Goal: Transaction & Acquisition: Purchase product/service

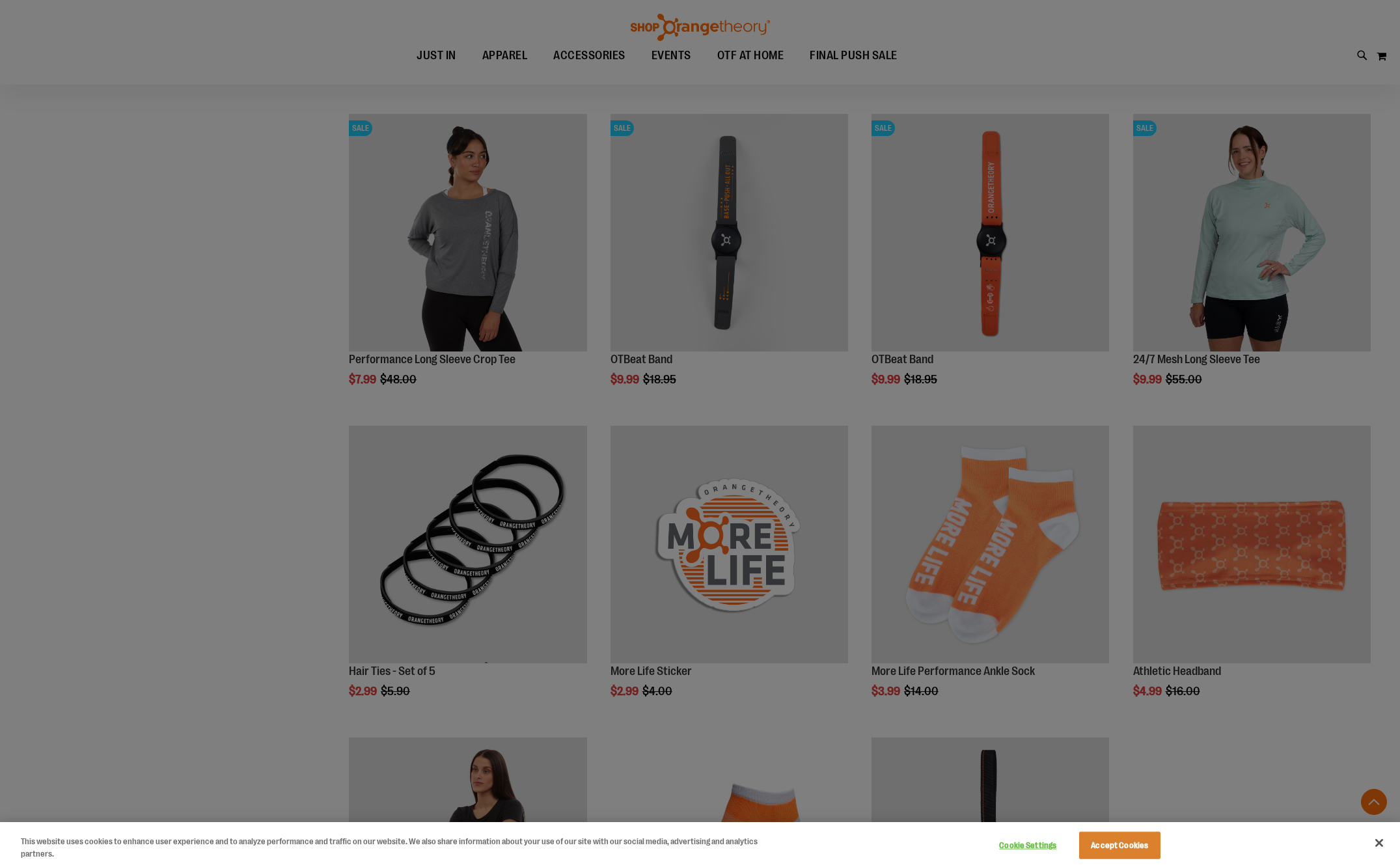
scroll to position [780, 0]
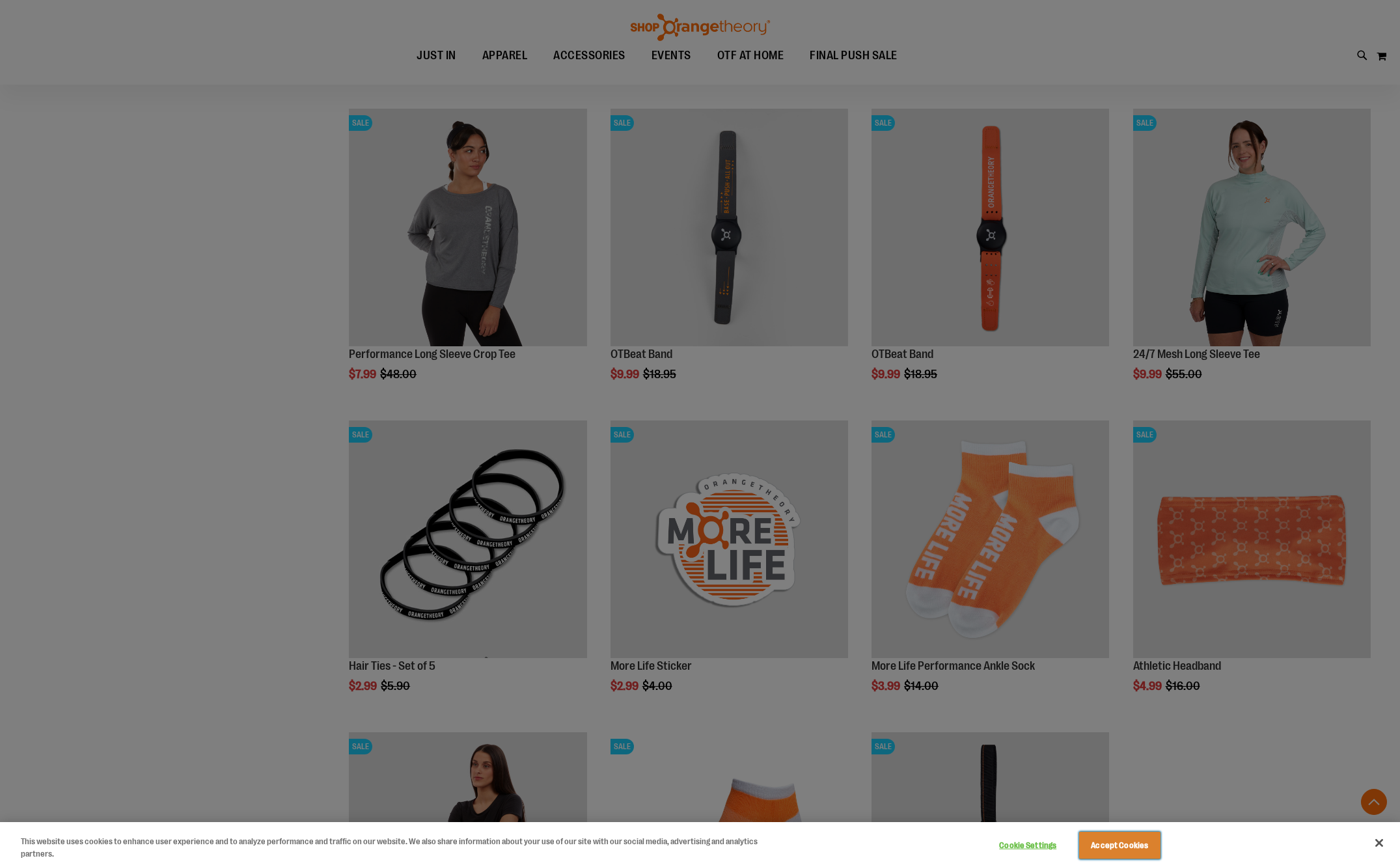
click at [1113, 849] on button "Accept Cookies" at bounding box center [1119, 846] width 82 height 27
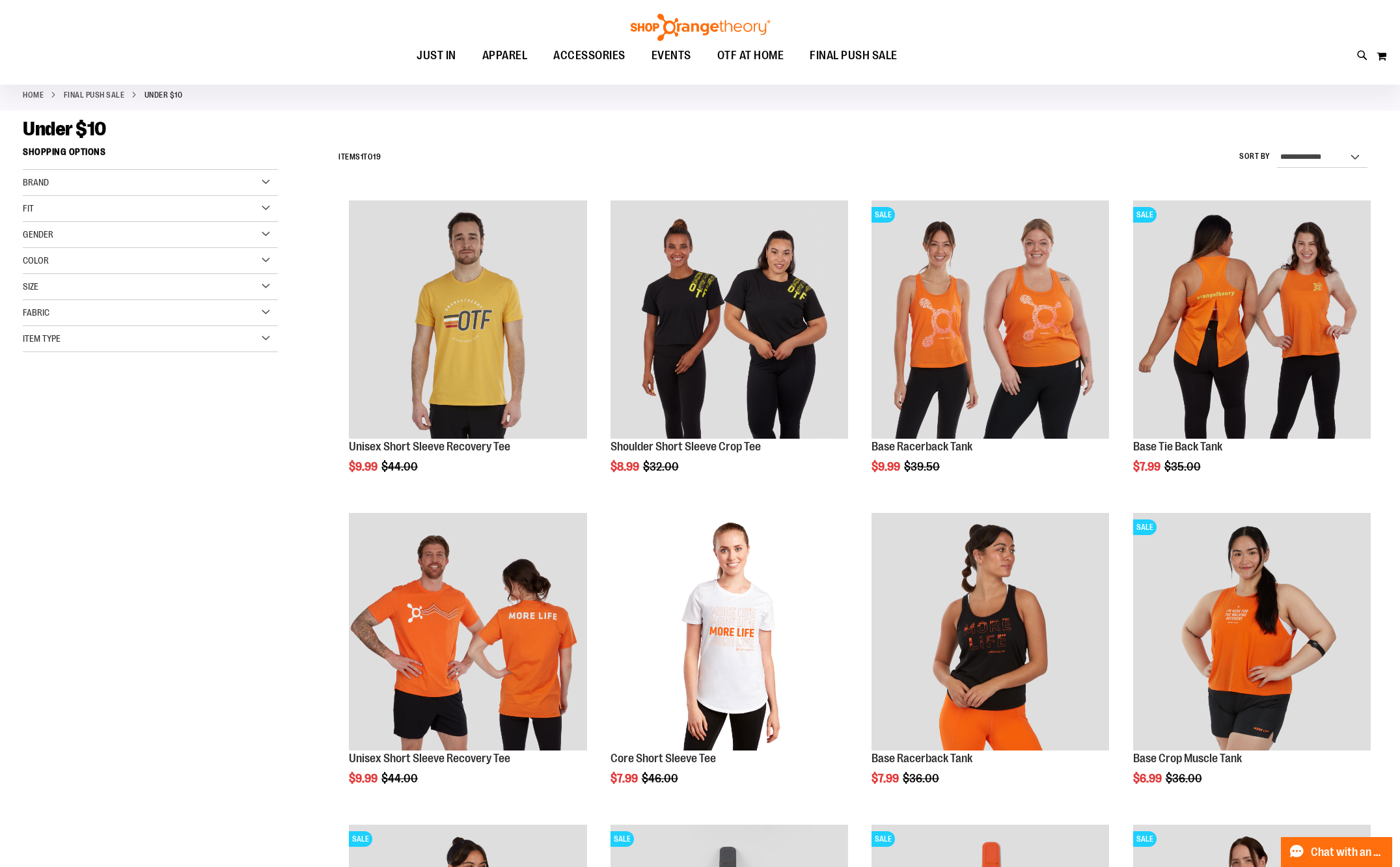
scroll to position [0, 0]
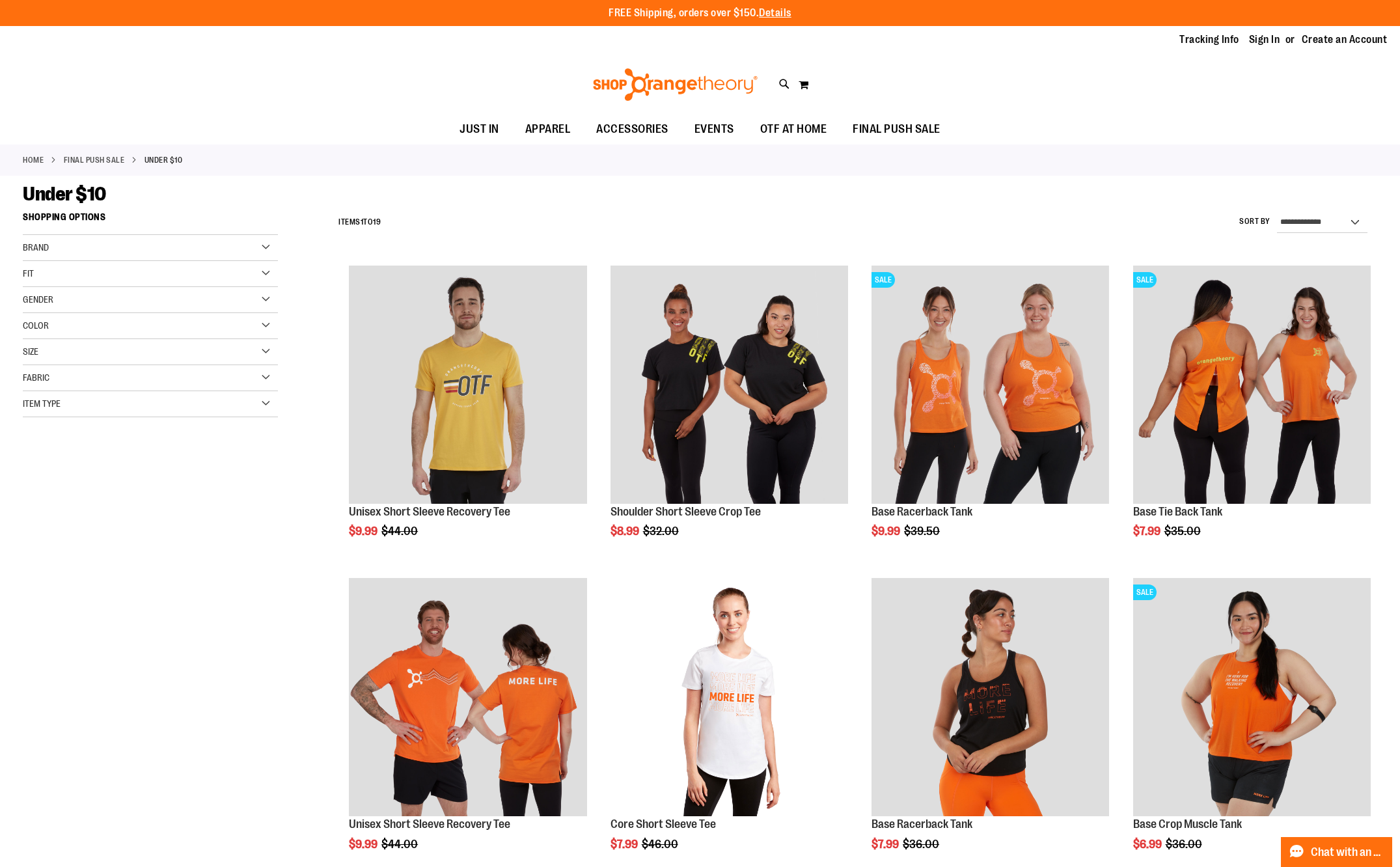
click at [131, 247] on div "Brand" at bounding box center [150, 248] width 255 height 26
click at [82, 275] on link "Orangetheory" at bounding box center [142, 274] width 245 height 14
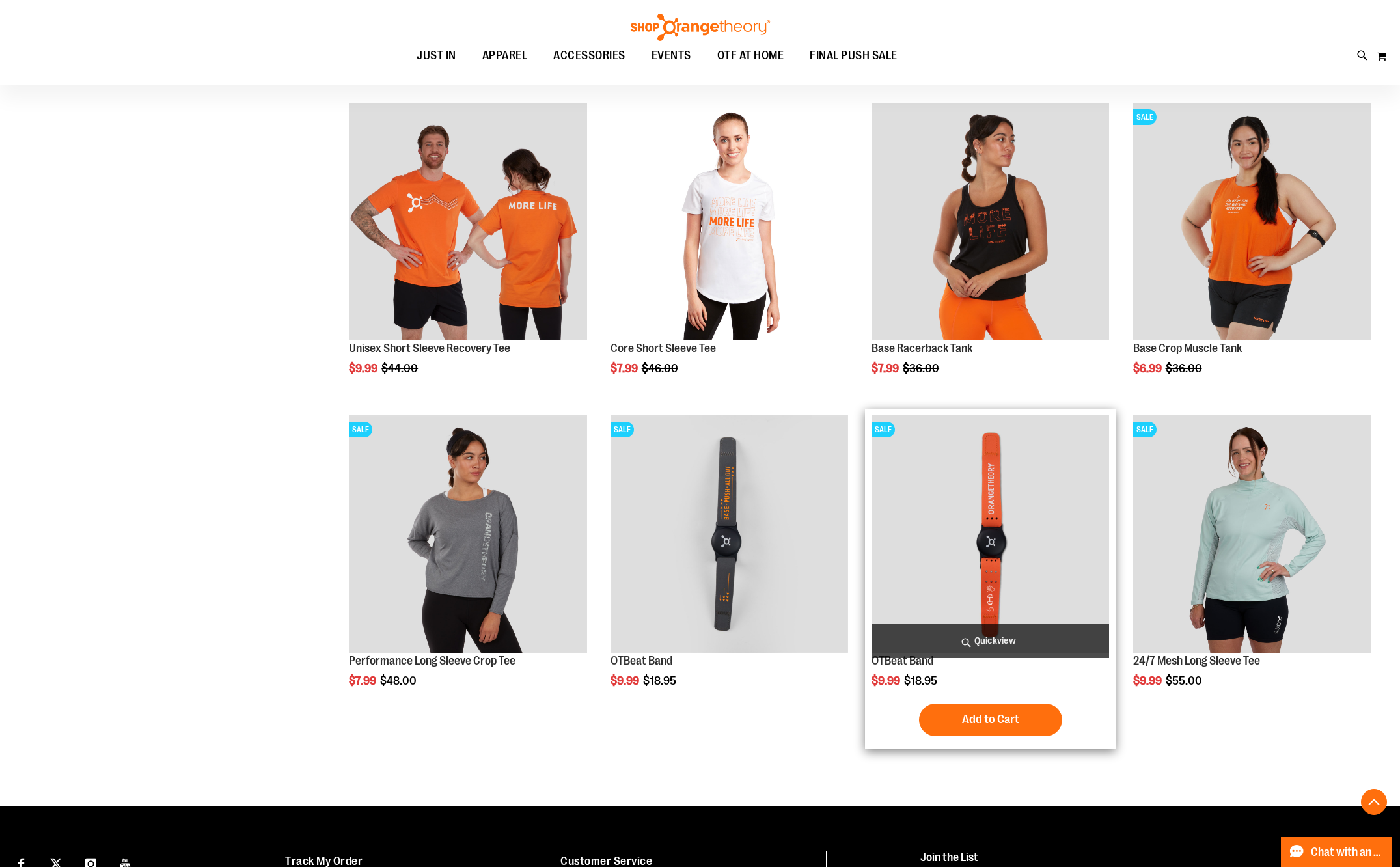
scroll to position [531, 0]
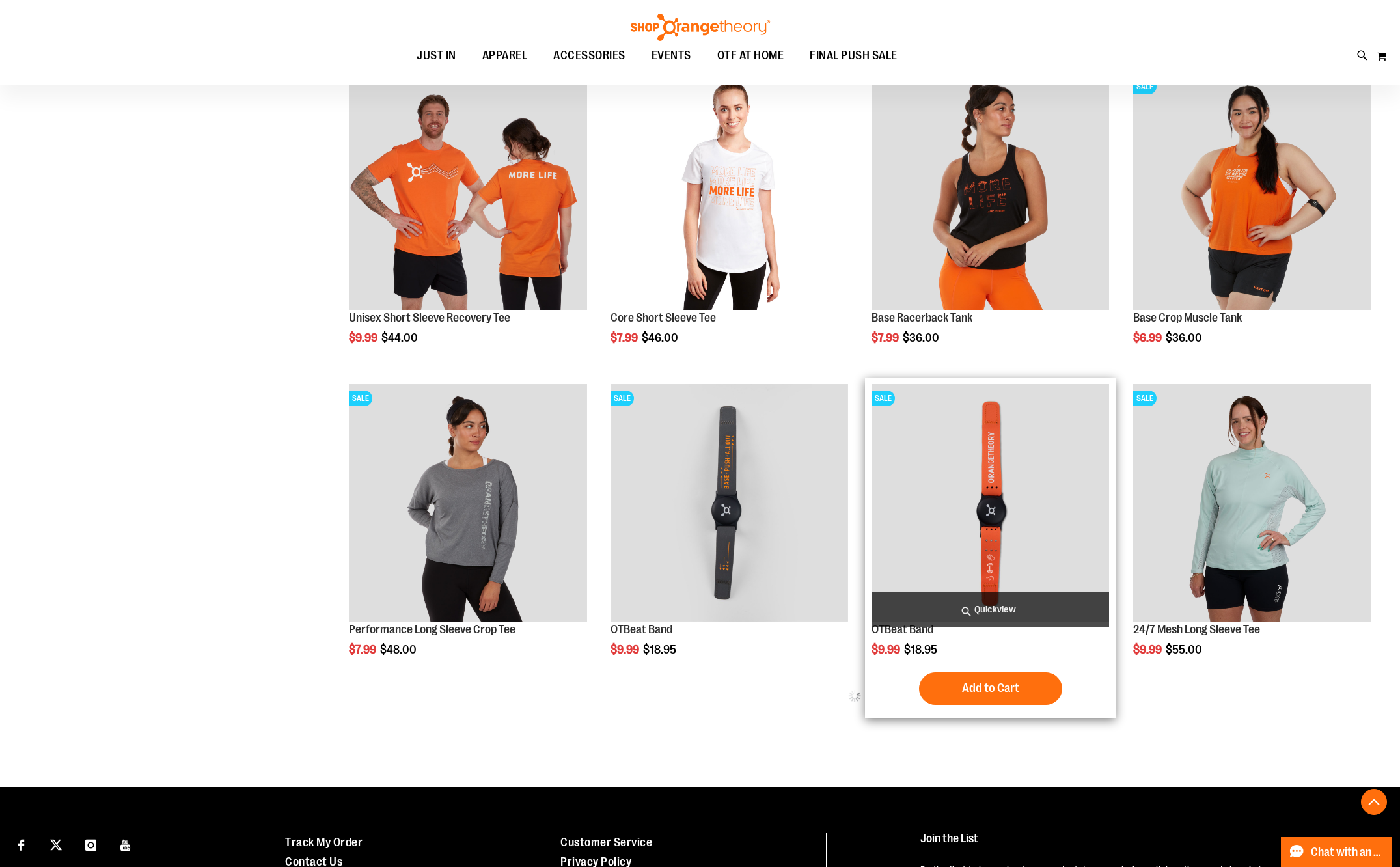
scroll to position [668, 0]
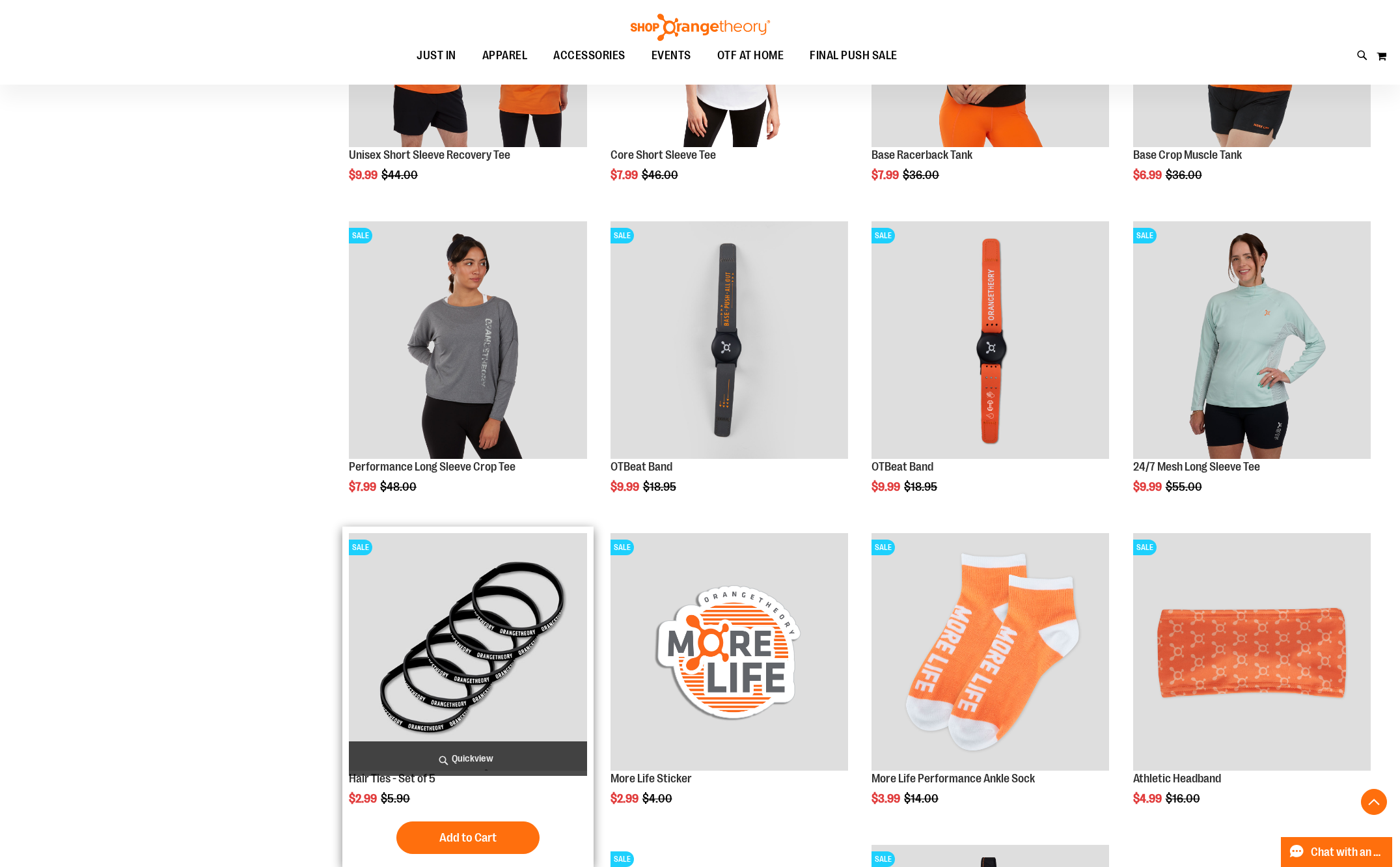
click at [498, 563] on img "product" at bounding box center [467, 652] width 238 height 238
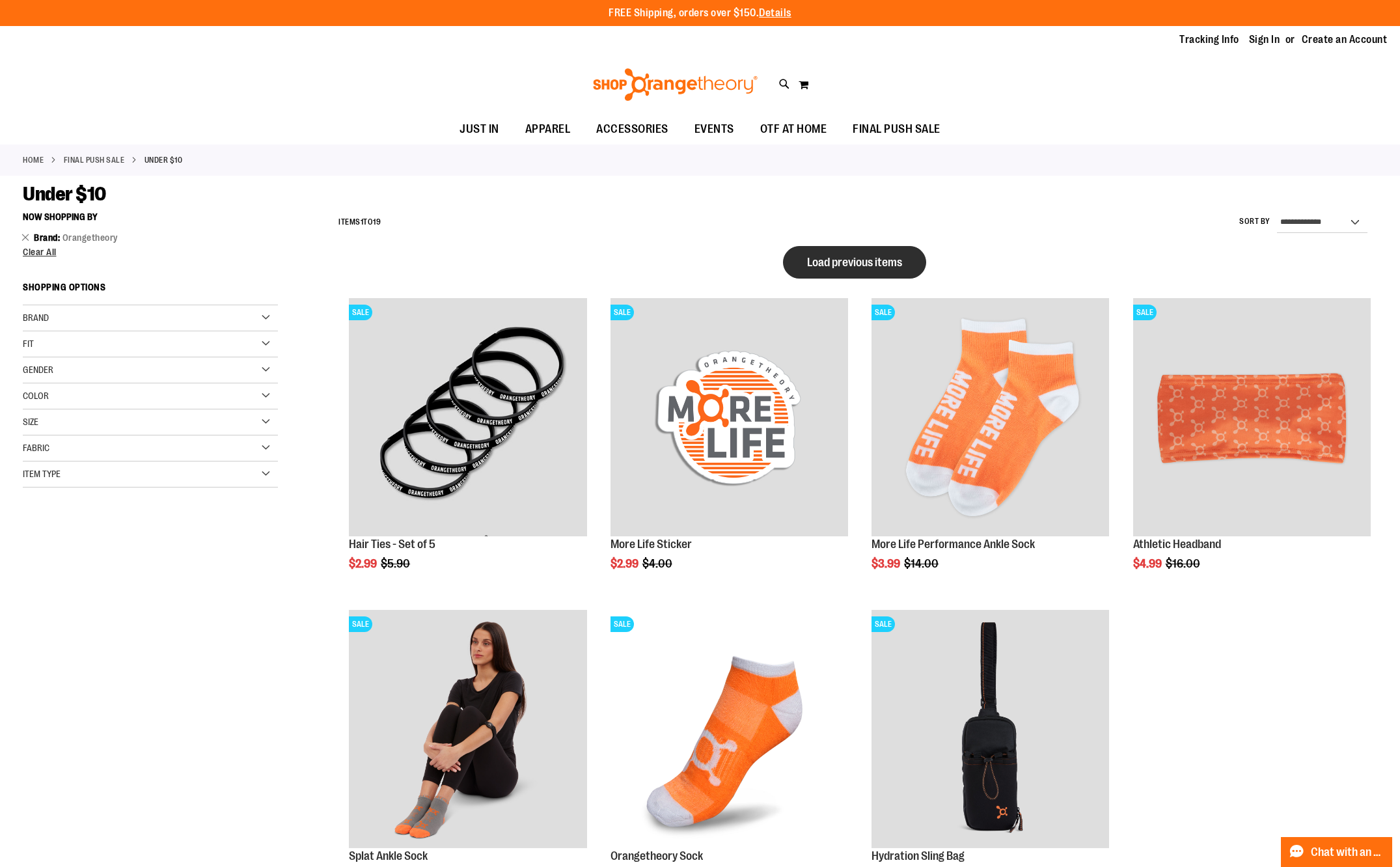
click at [853, 263] on span "Load previous items" at bounding box center [854, 262] width 95 height 13
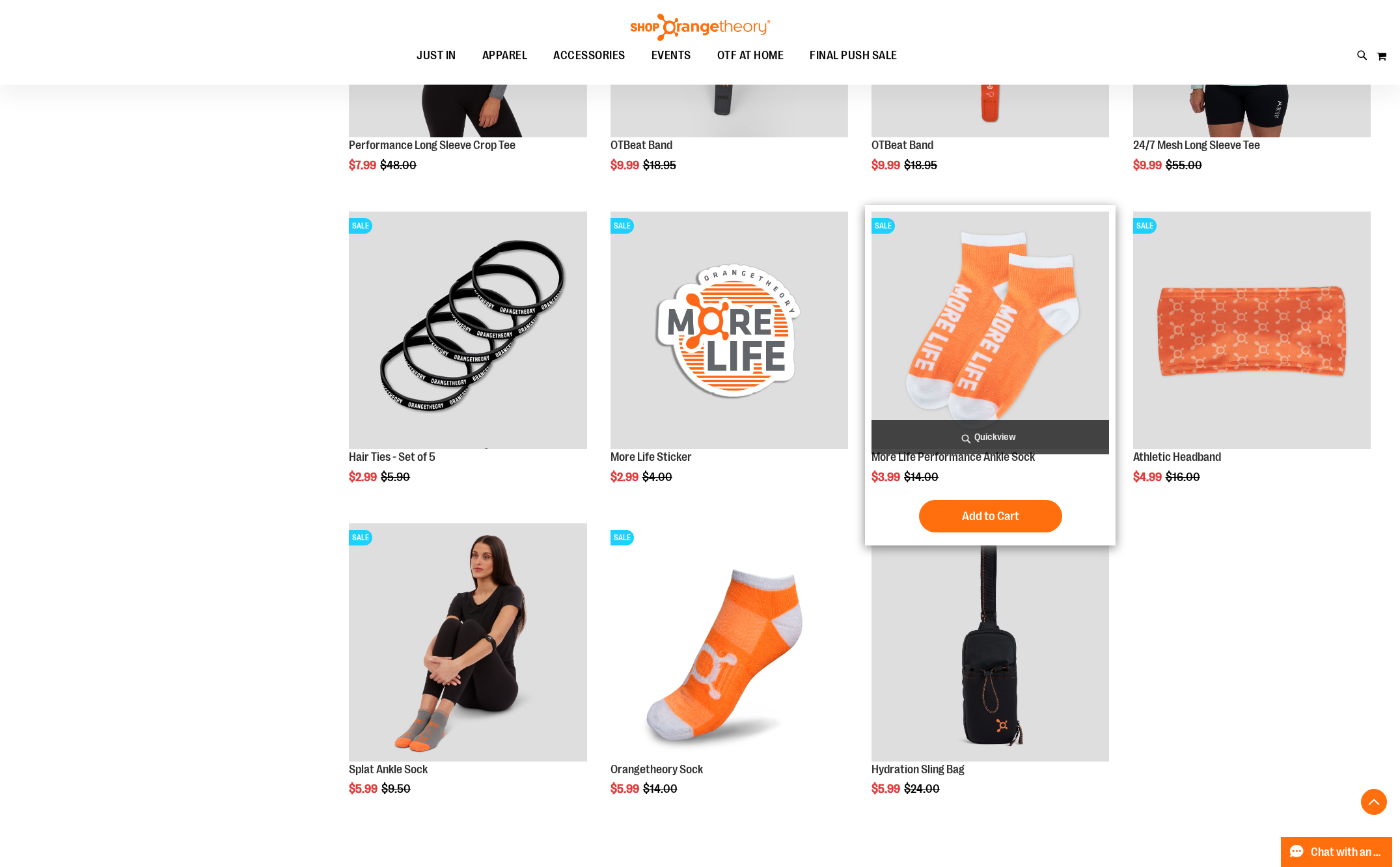
scroll to position [1041, 0]
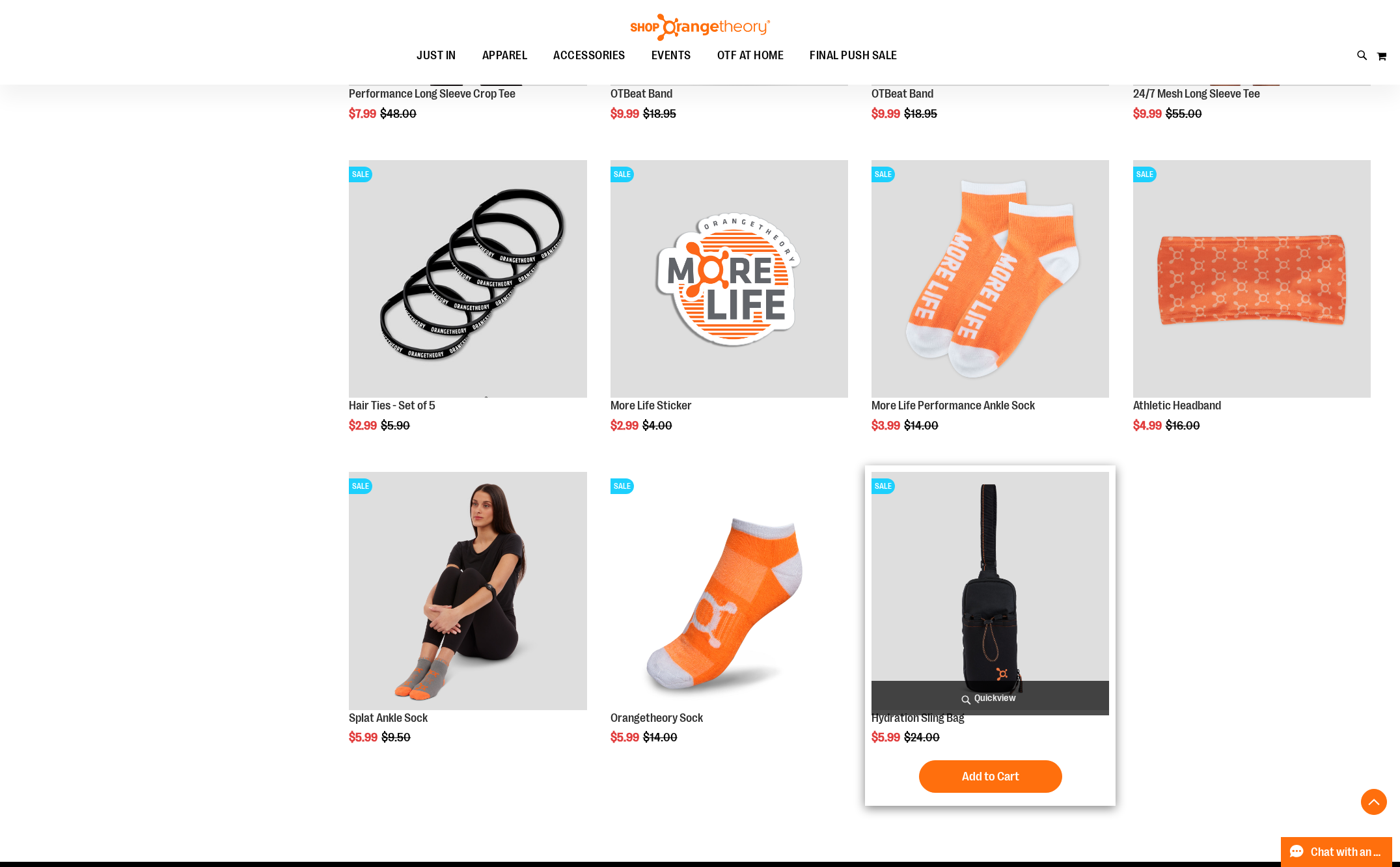
click at [1011, 544] on img "product" at bounding box center [990, 591] width 238 height 238
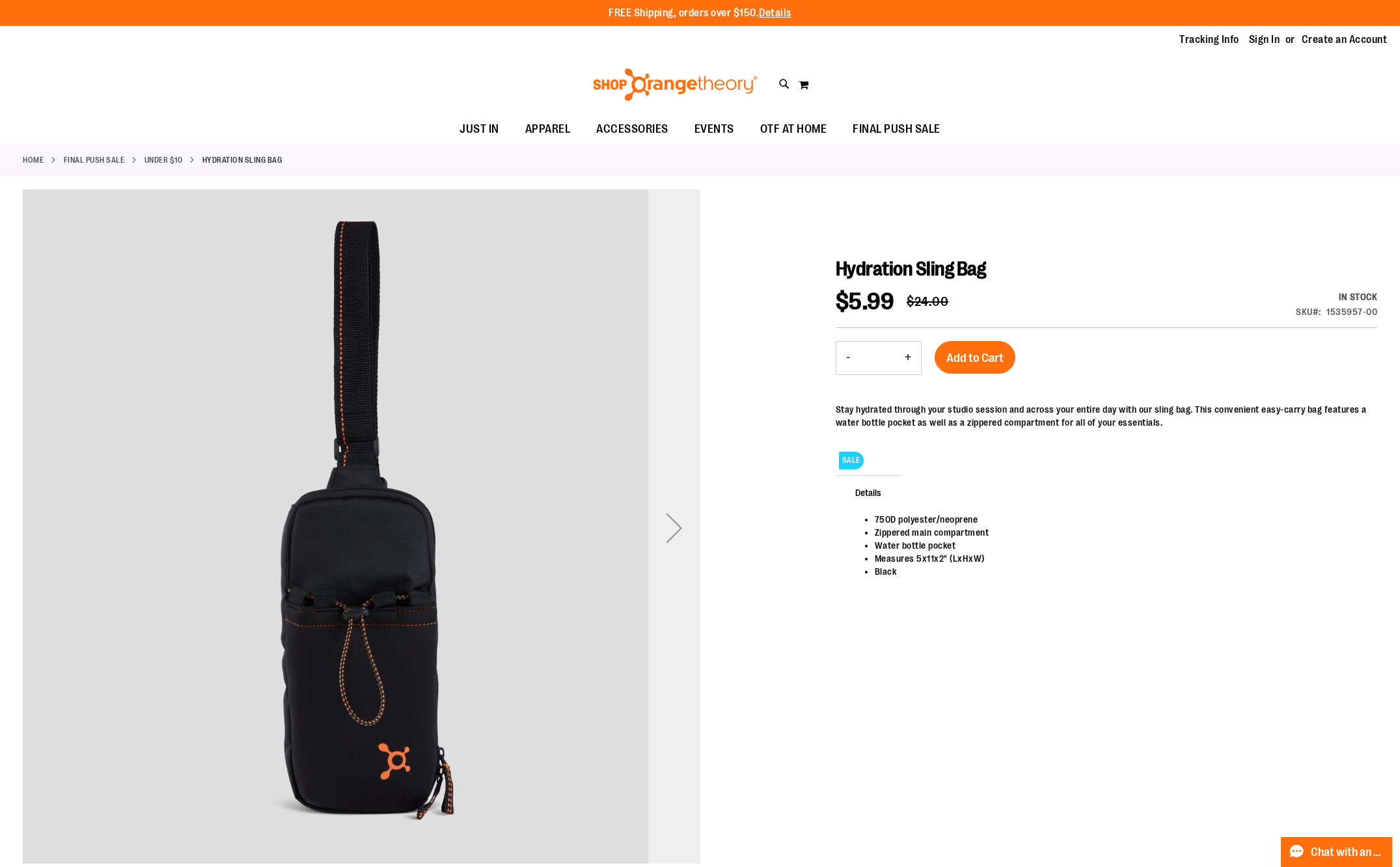
click at [671, 535] on div "Next" at bounding box center [674, 528] width 52 height 52
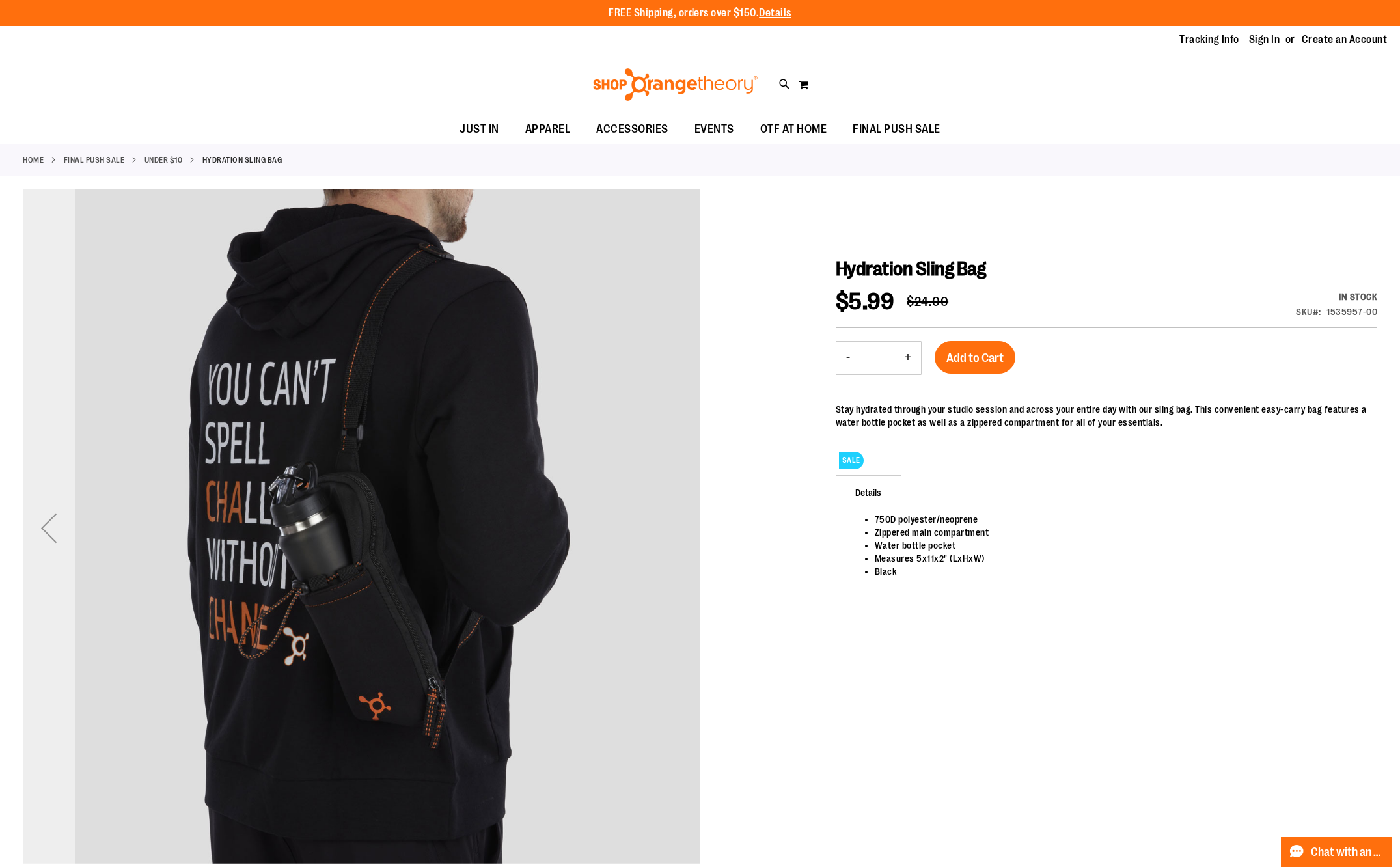
click at [47, 527] on div "Previous" at bounding box center [49, 528] width 52 height 52
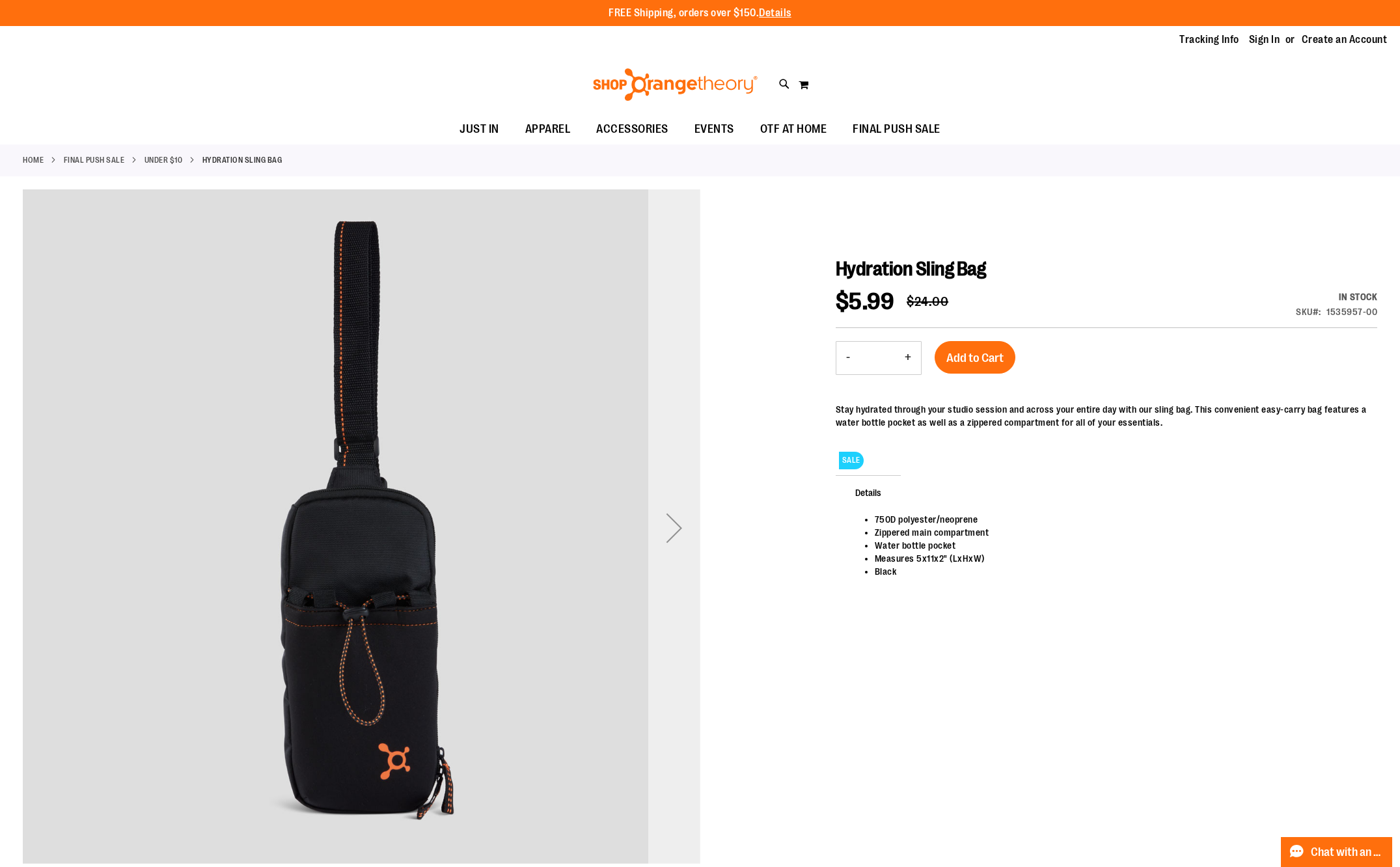
click at [681, 537] on div "Next" at bounding box center [674, 528] width 52 height 52
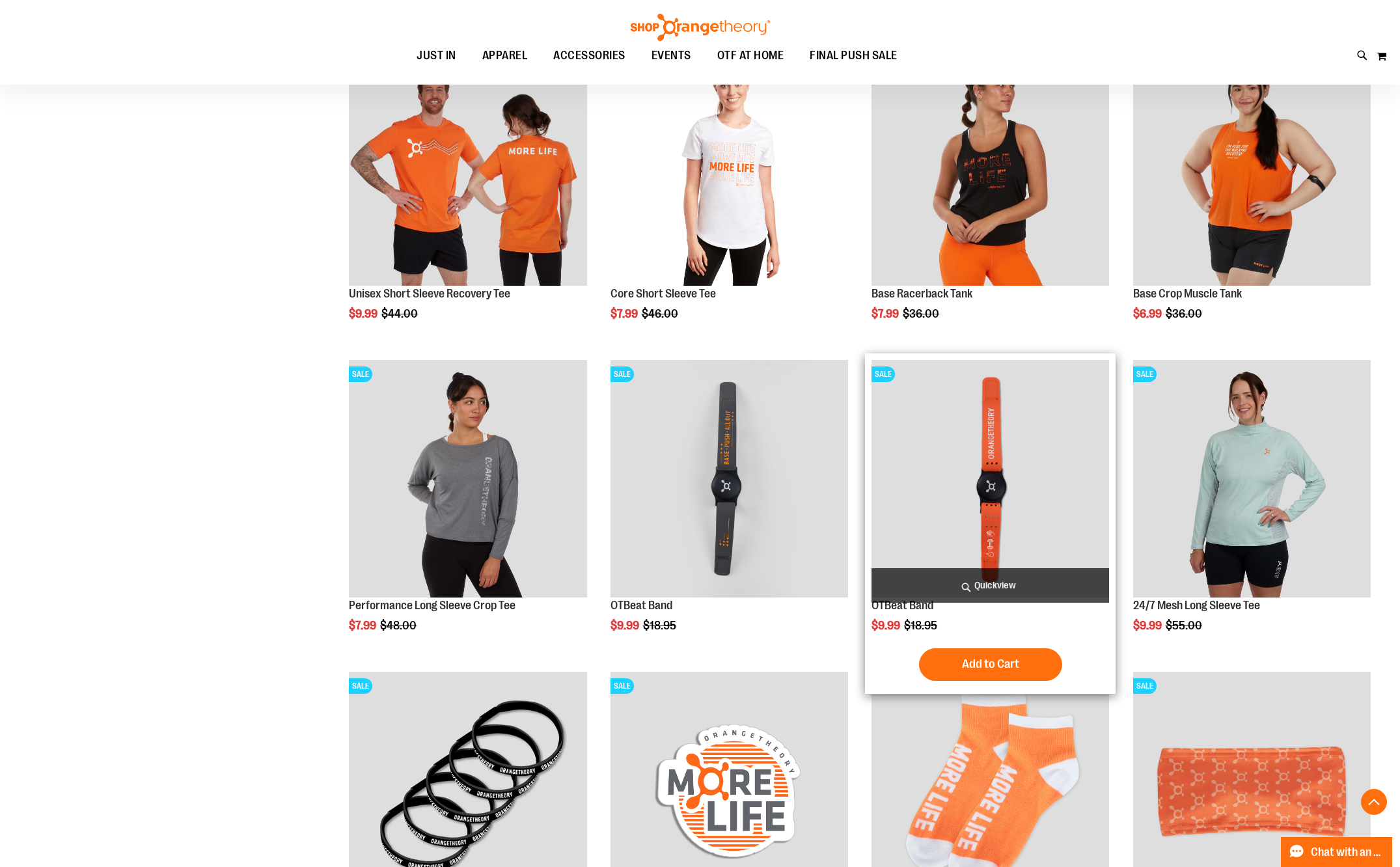
scroll to position [390, 0]
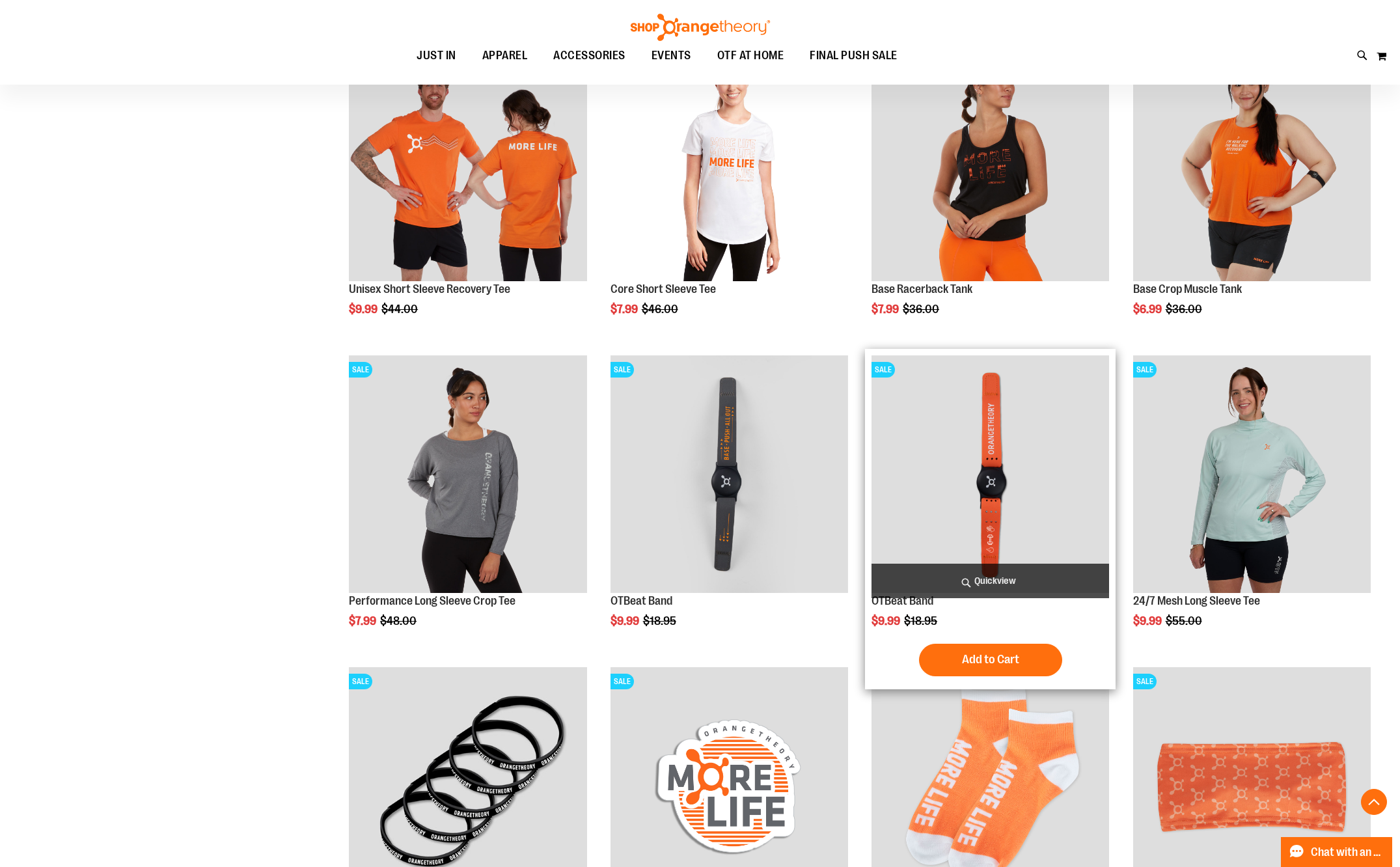
click at [991, 550] on img "product" at bounding box center [990, 474] width 238 height 238
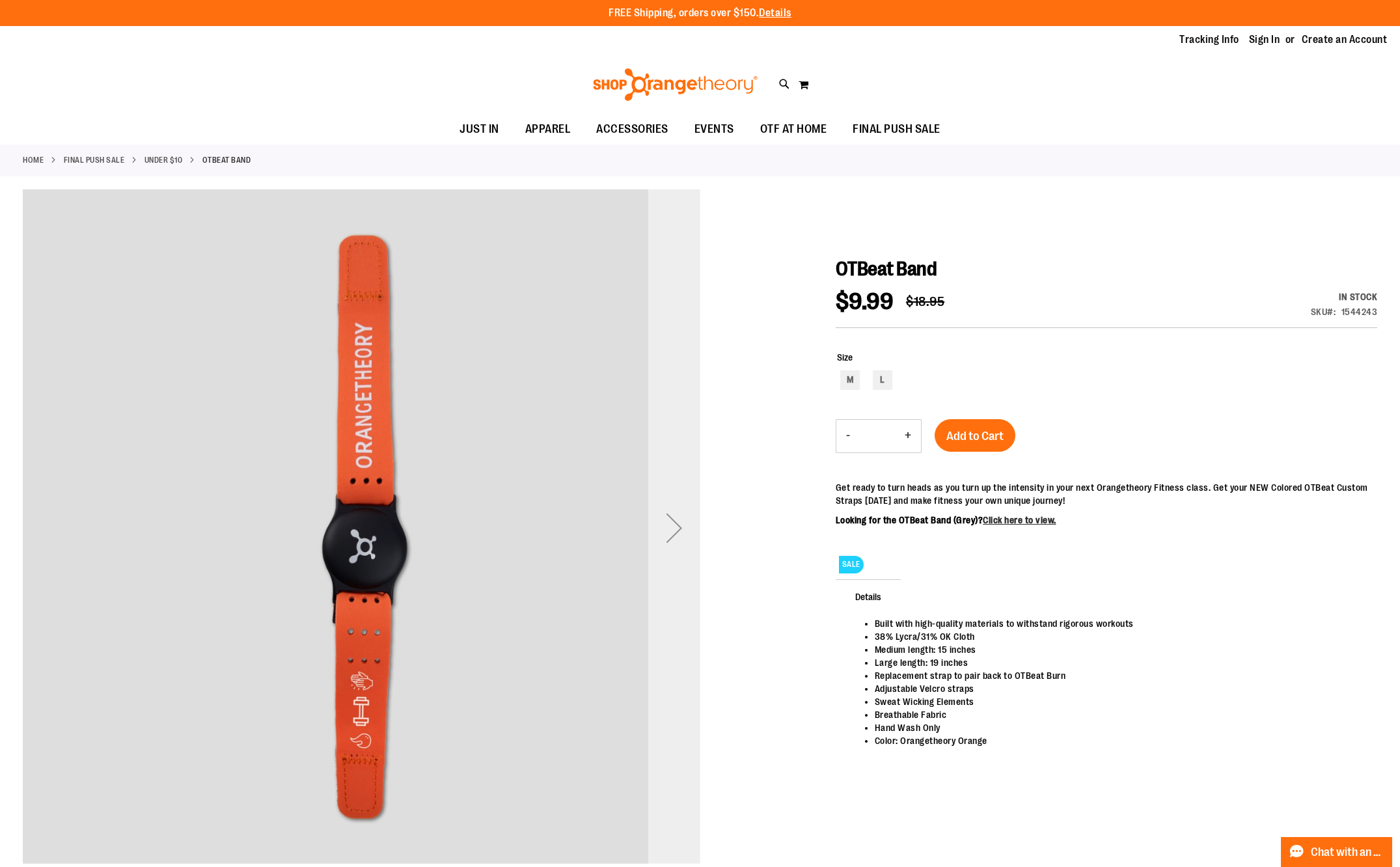
click at [669, 534] on div "Next" at bounding box center [674, 528] width 52 height 52
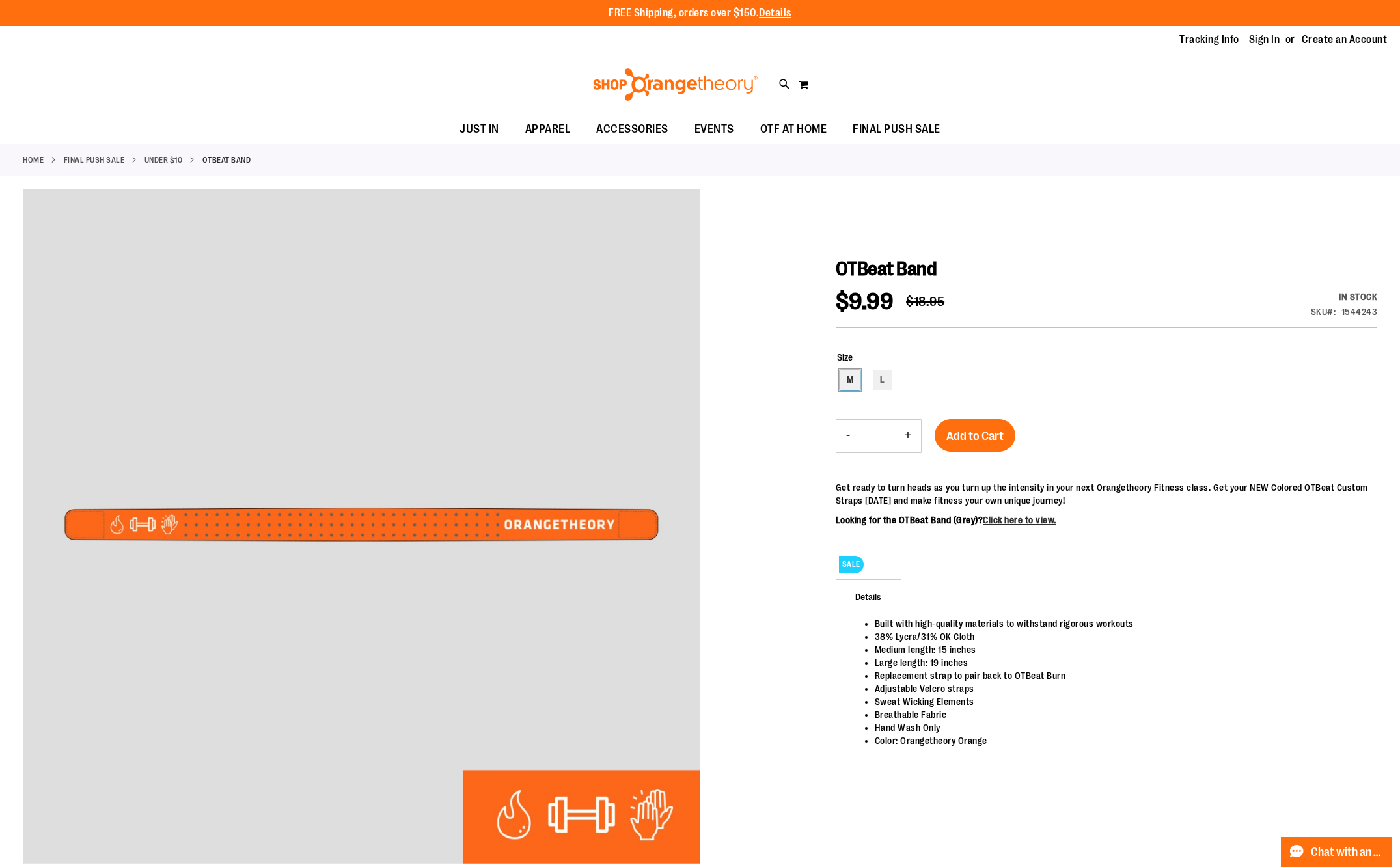
click at [852, 379] on div "M" at bounding box center [850, 379] width 19 height 19
type input "***"
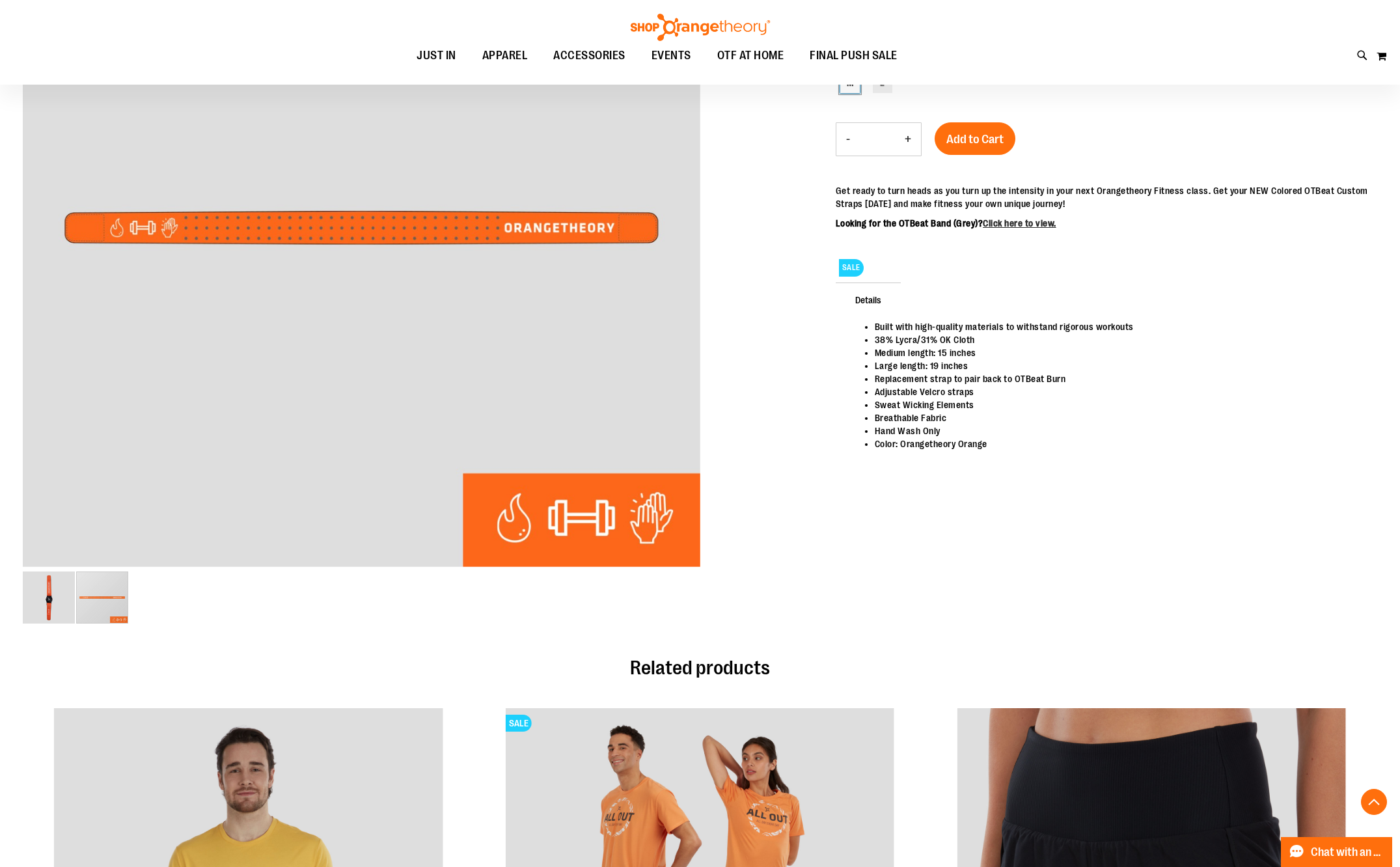
scroll to position [260, 0]
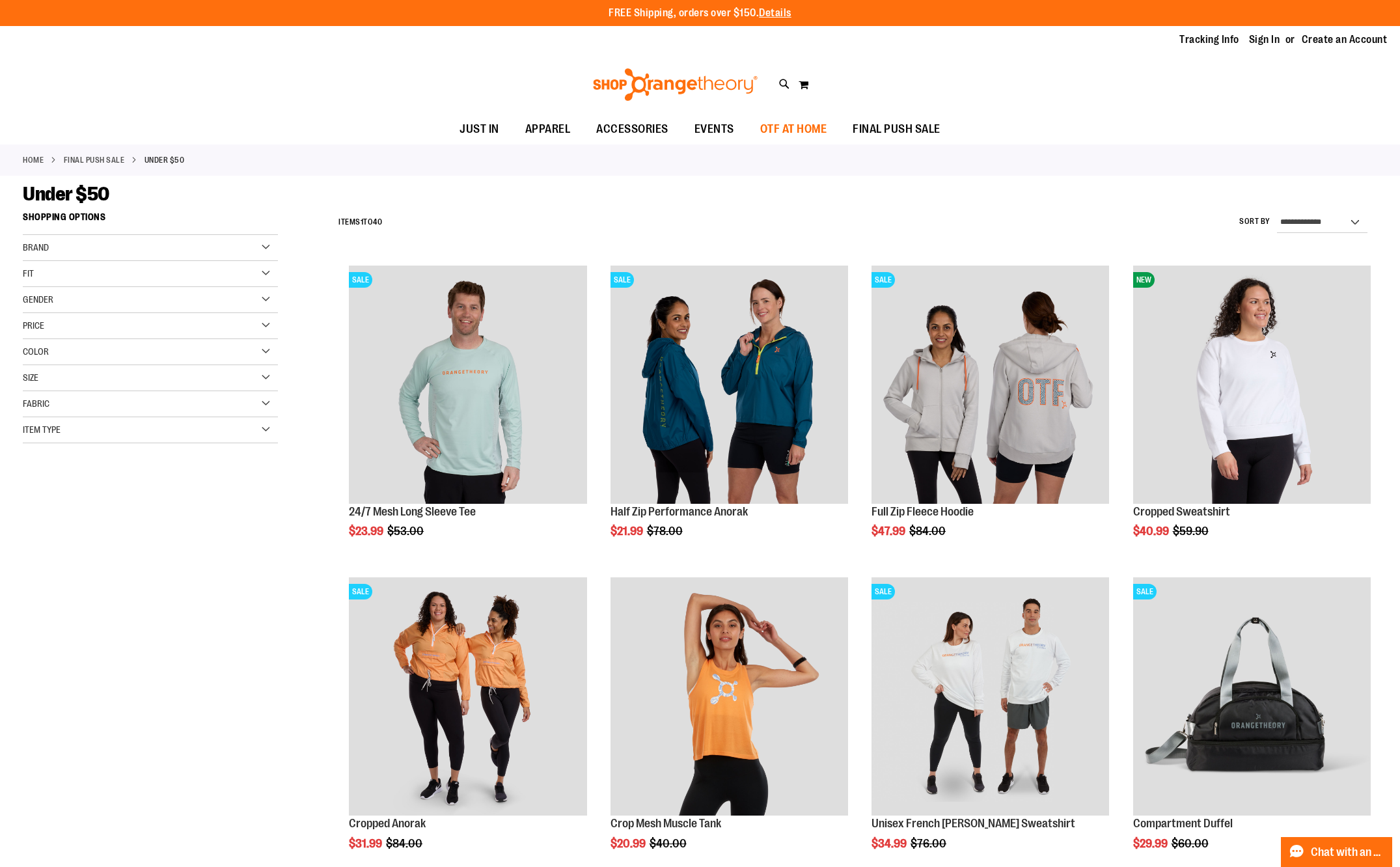
click at [762, 134] on span "OTF AT HOME" at bounding box center [794, 129] width 67 height 29
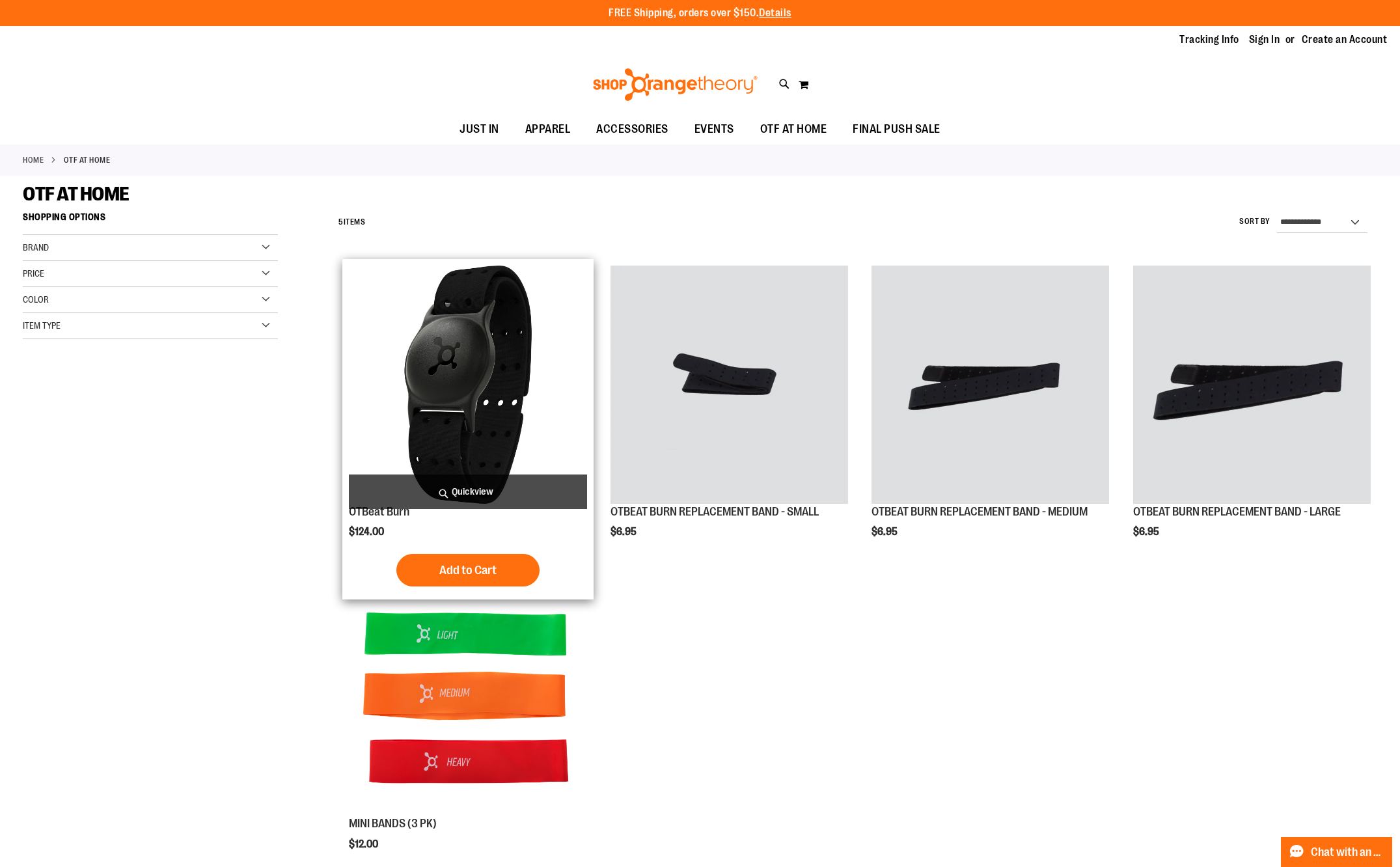
click at [512, 384] on img "product" at bounding box center [467, 384] width 238 height 238
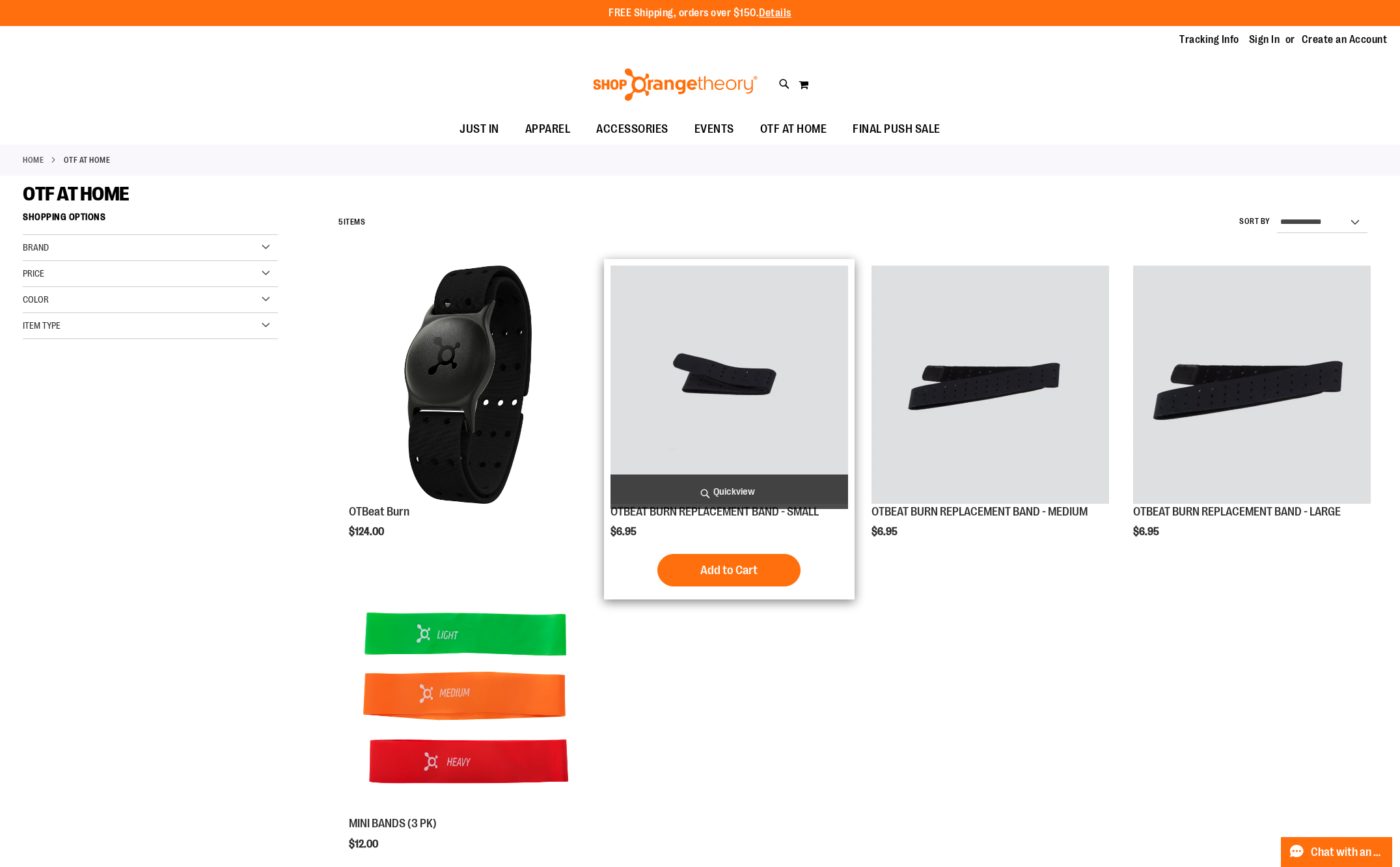
click at [769, 432] on img "product" at bounding box center [729, 384] width 238 height 238
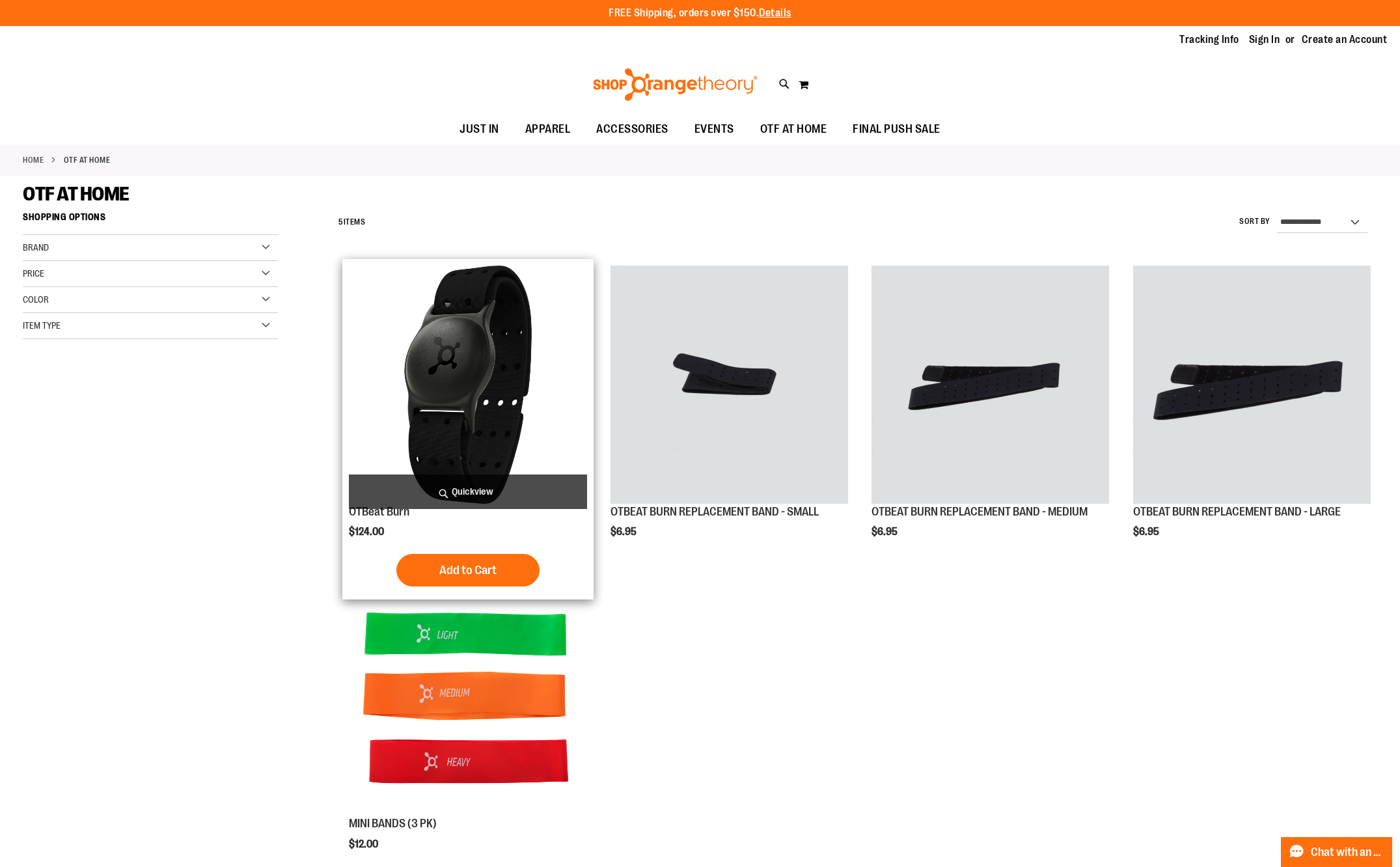
click at [460, 419] on img "product" at bounding box center [467, 384] width 238 height 238
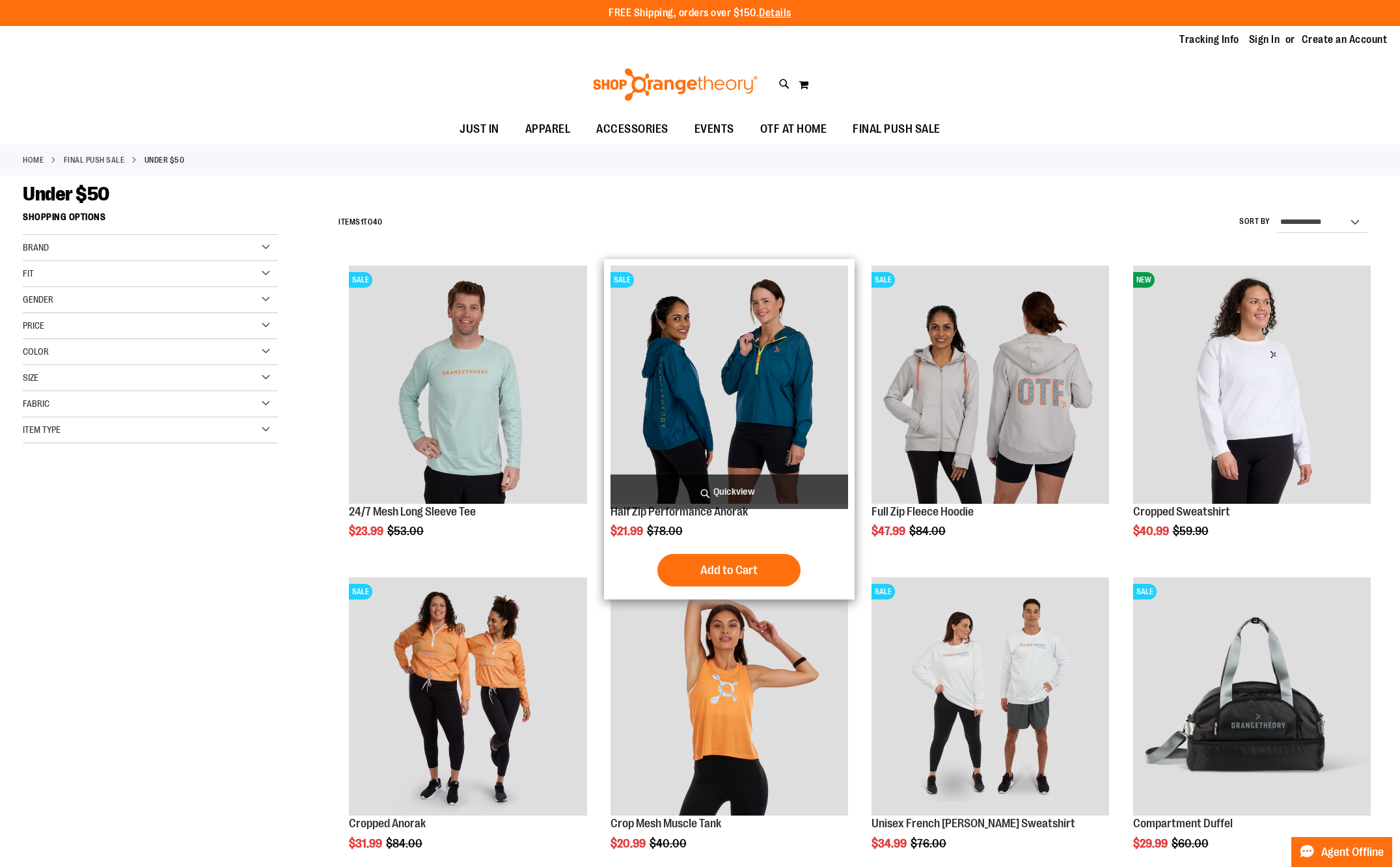
click at [743, 443] on img "product" at bounding box center [729, 384] width 238 height 238
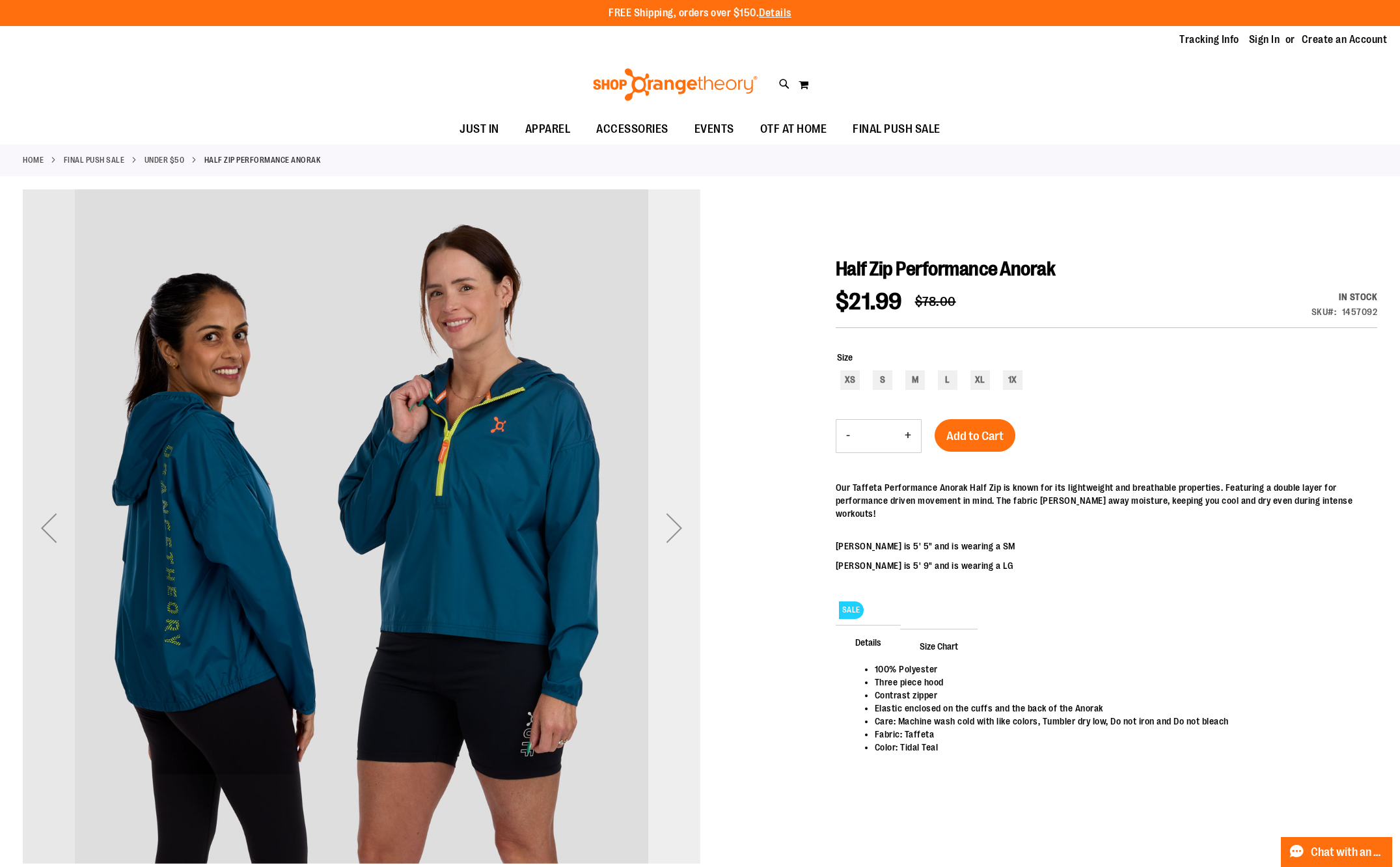
click at [666, 531] on div "Next" at bounding box center [674, 528] width 52 height 52
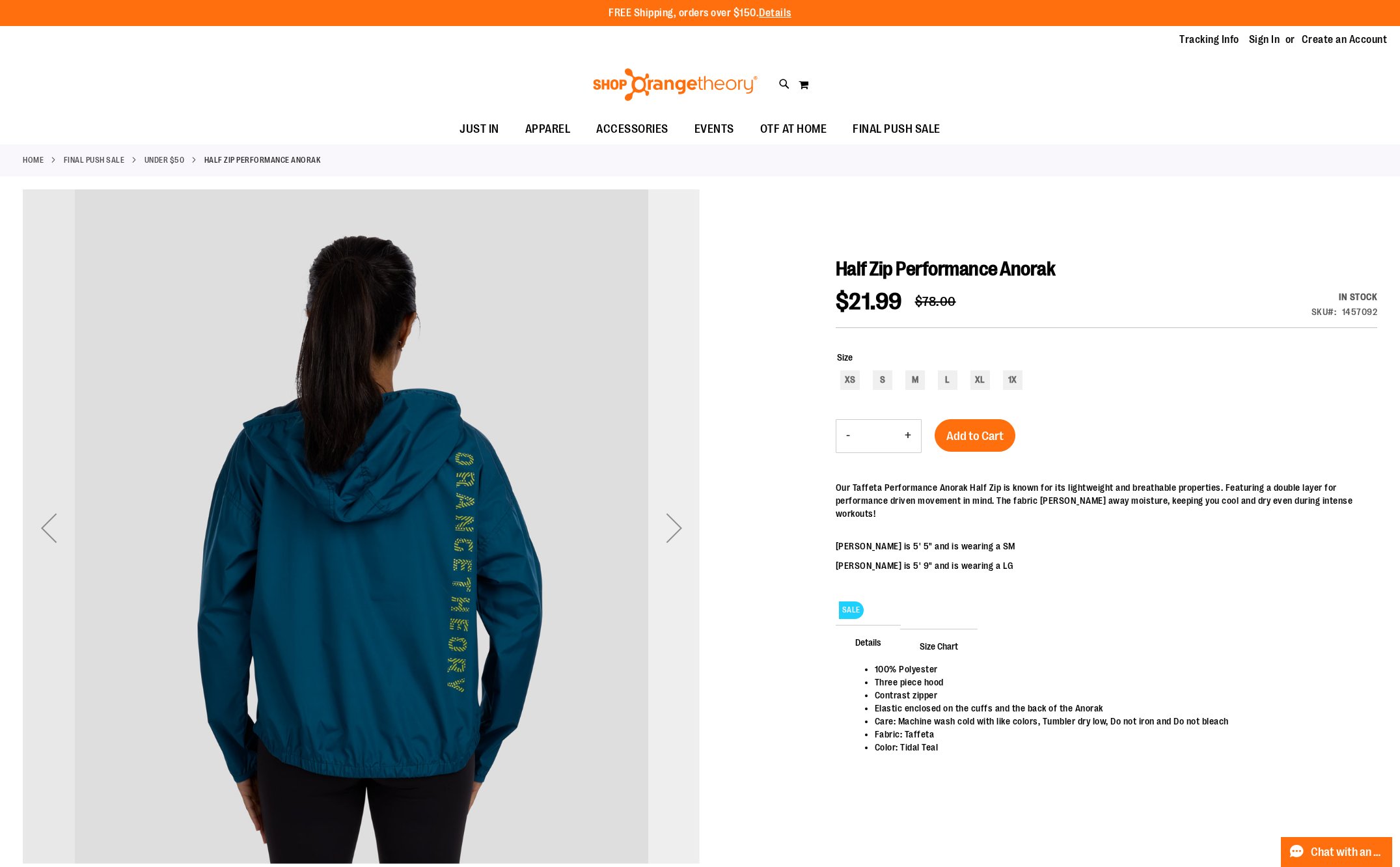
click at [666, 531] on div "Next" at bounding box center [674, 528] width 52 height 52
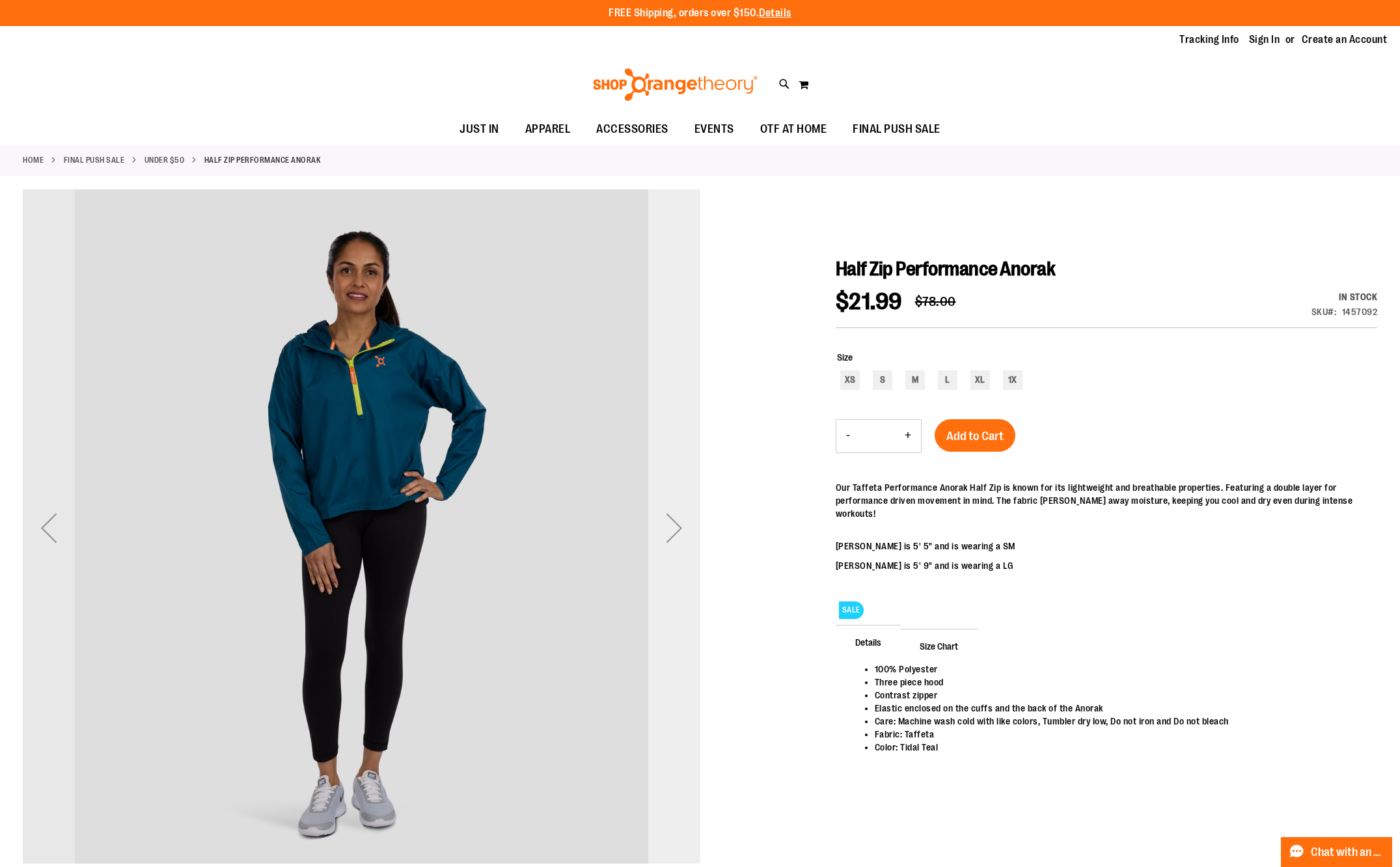
click at [666, 531] on div "Next" at bounding box center [674, 528] width 52 height 52
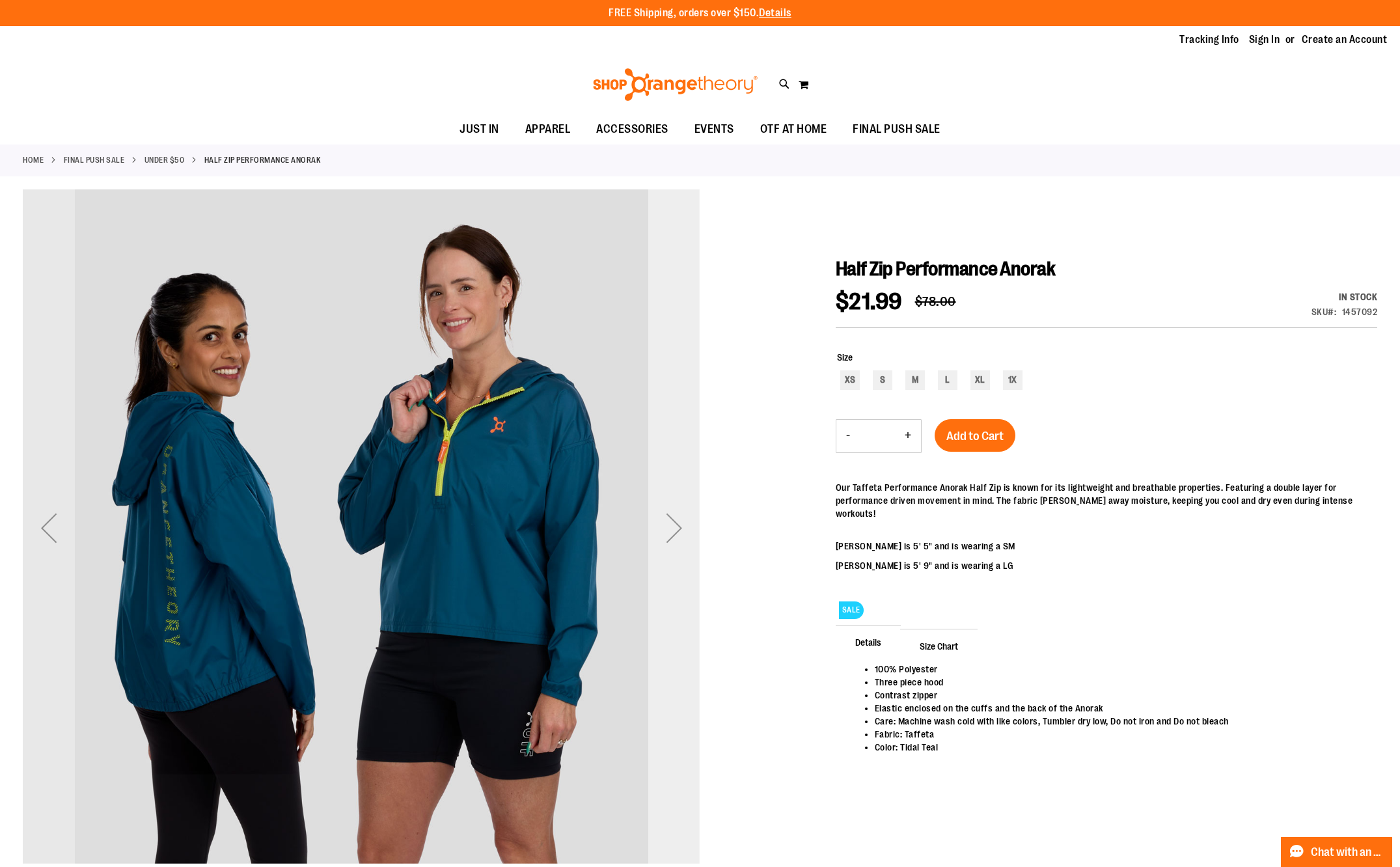
click at [666, 531] on div "Next" at bounding box center [674, 528] width 52 height 52
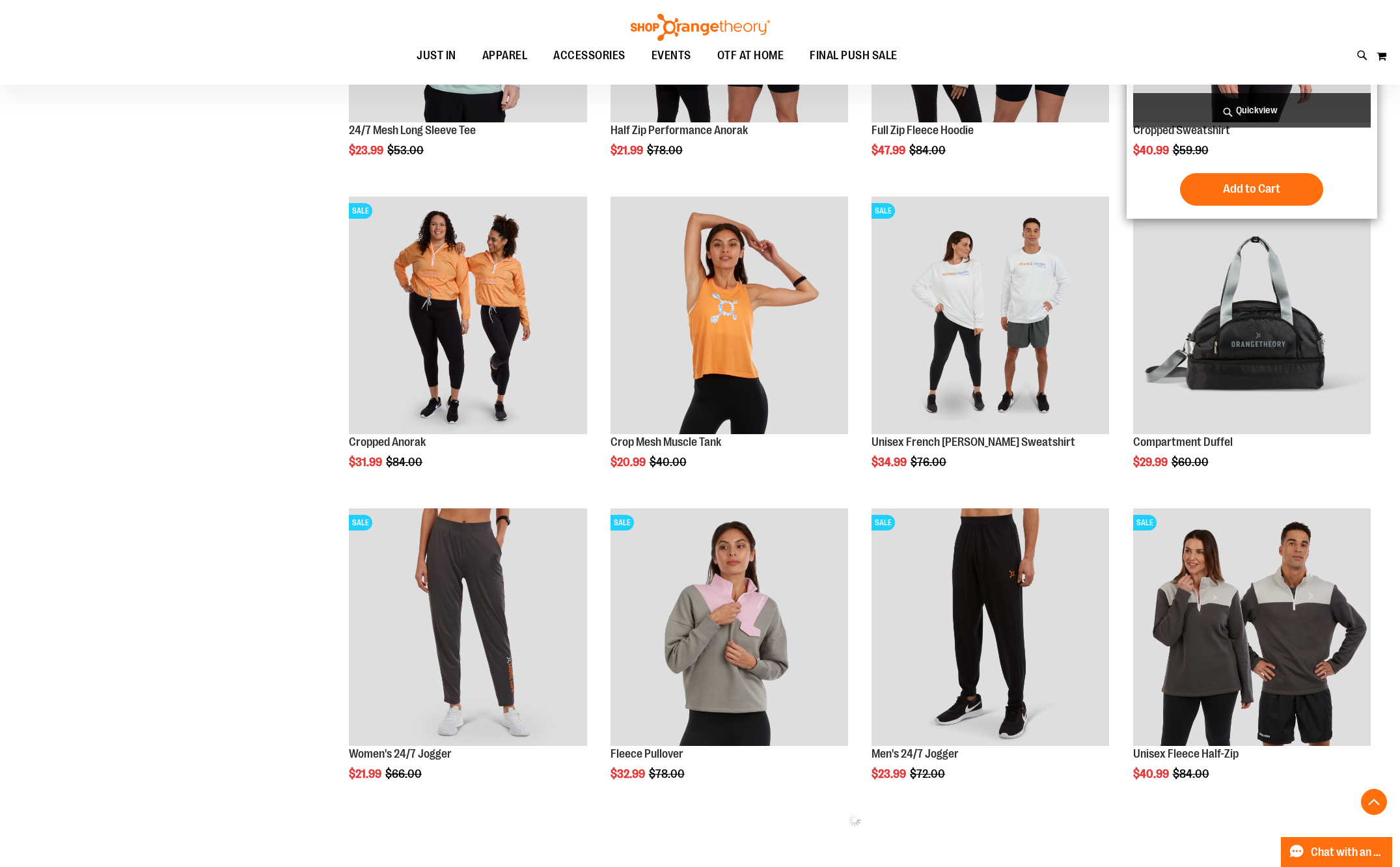
scroll to position [520, 0]
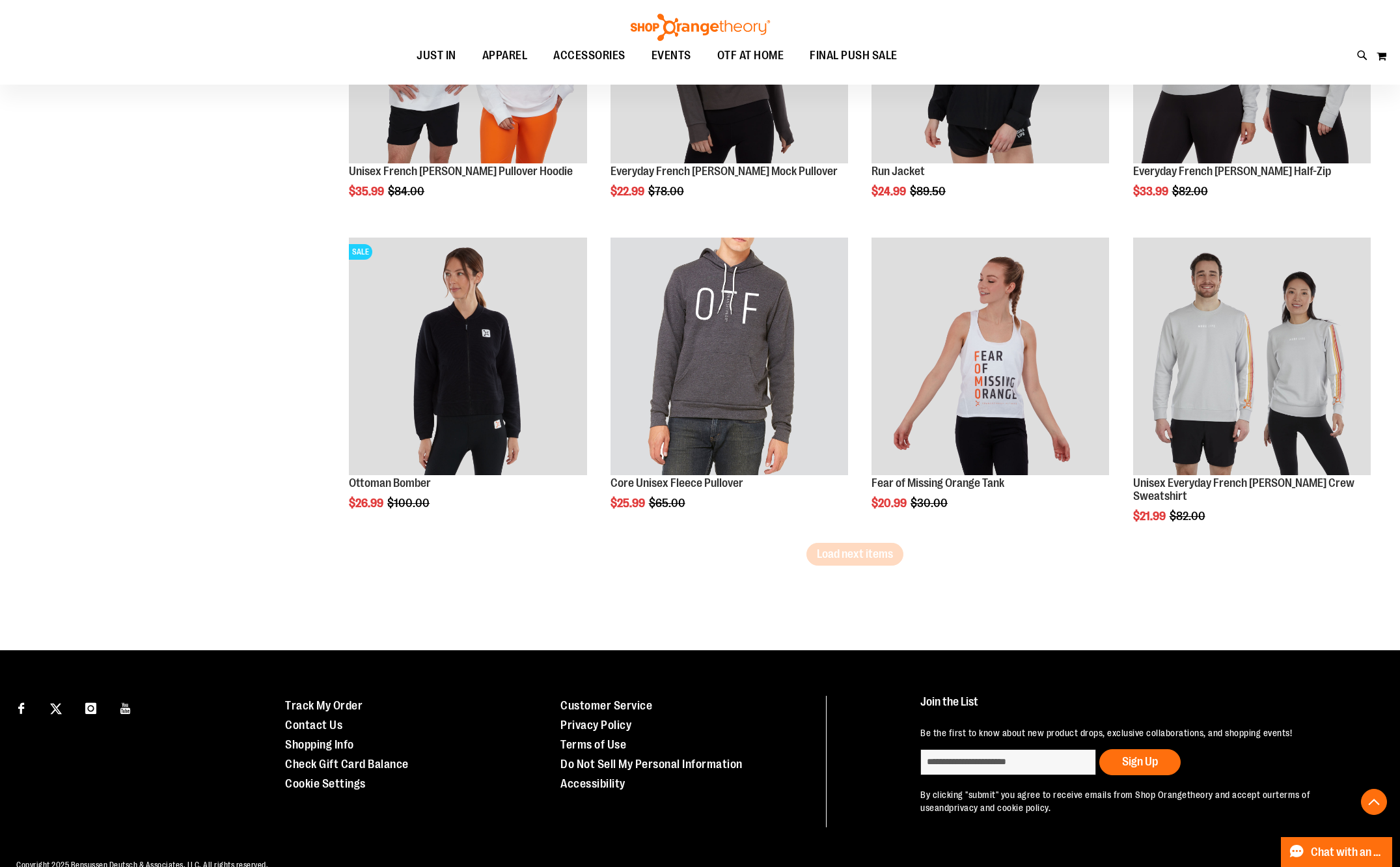
scroll to position [2526, 0]
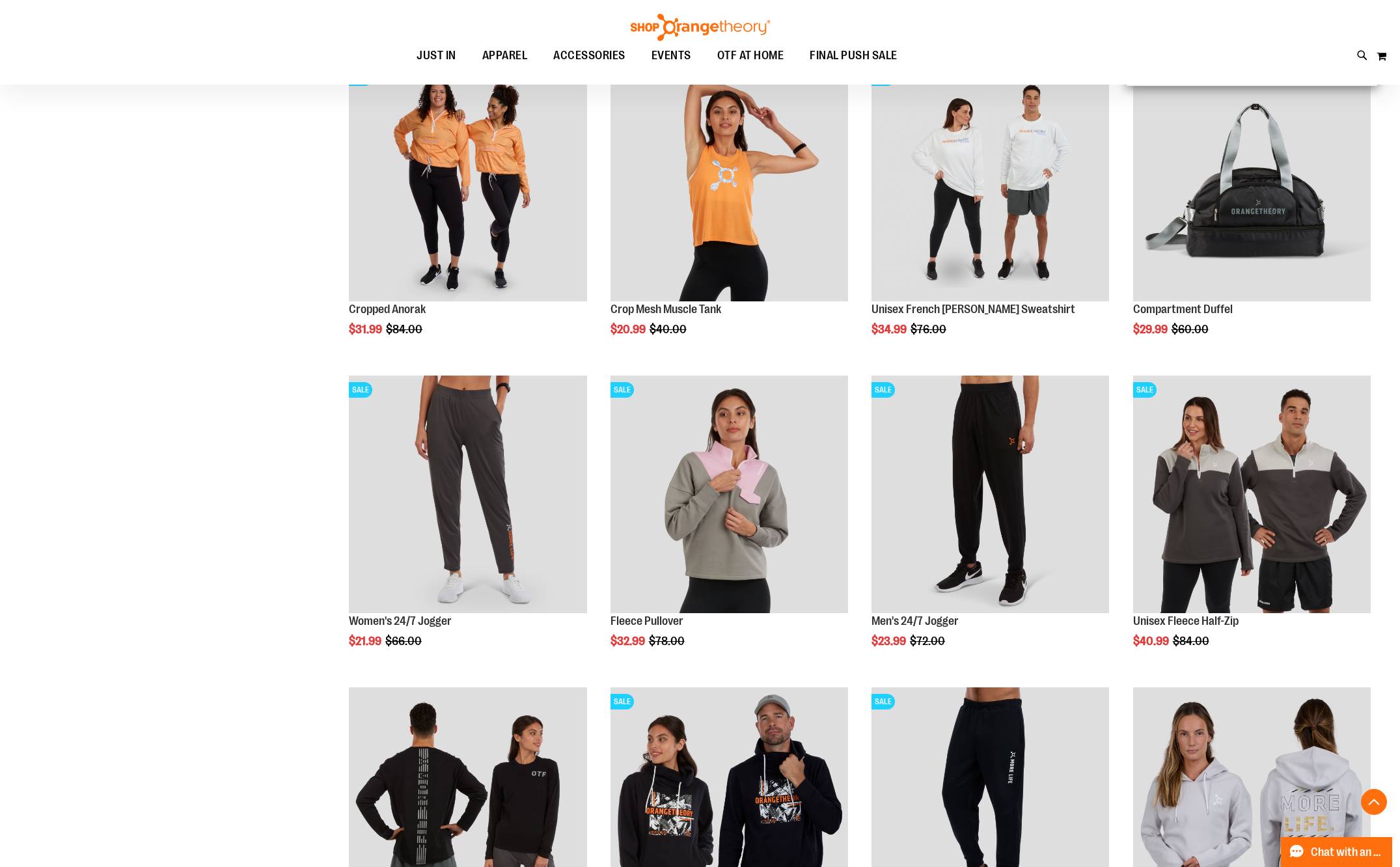
scroll to position [248, 0]
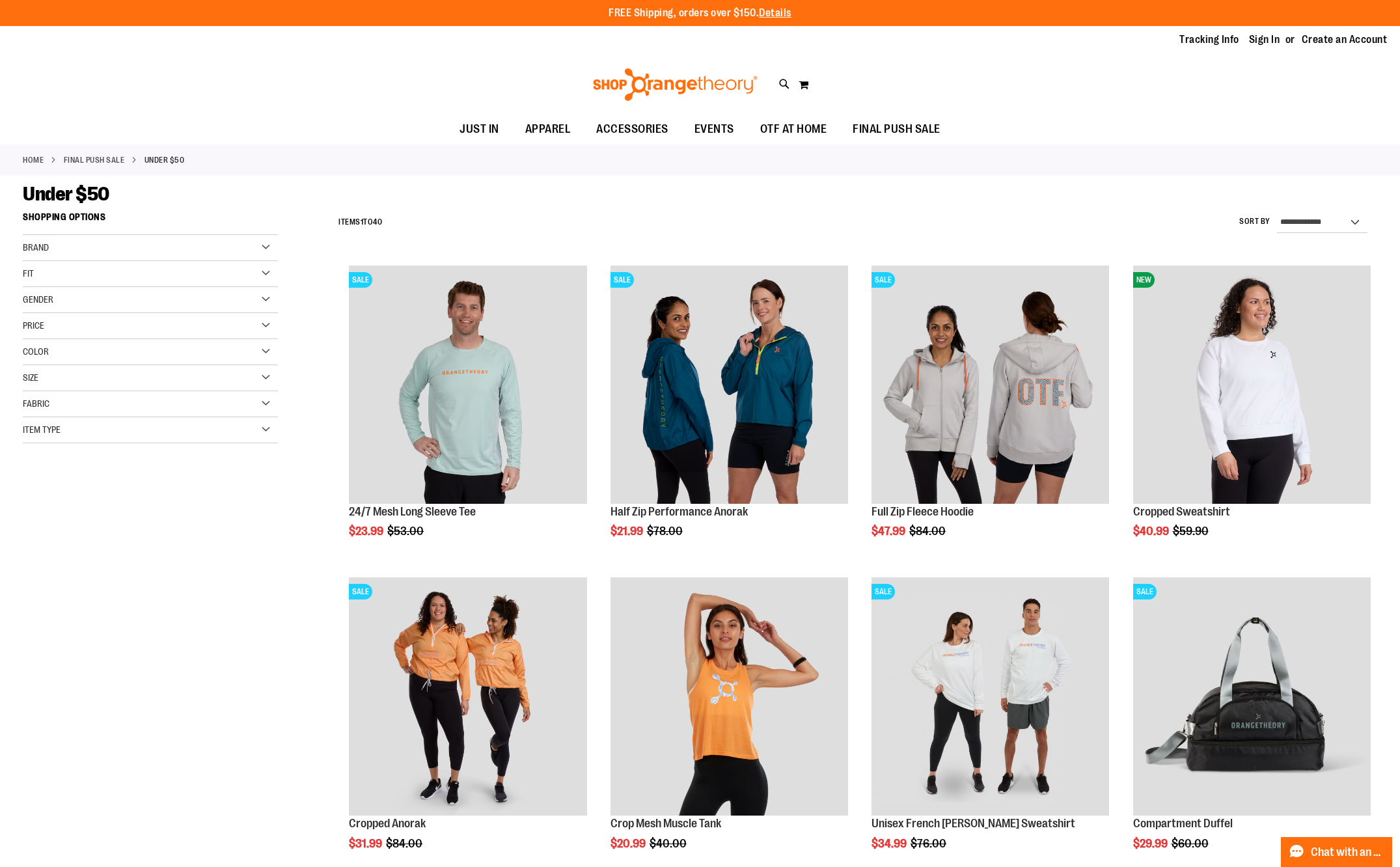
click at [261, 325] on div "Price" at bounding box center [150, 326] width 255 height 26
click at [230, 304] on div "Gender" at bounding box center [150, 300] width 255 height 26
click at [223, 279] on div "Fit" at bounding box center [150, 274] width 255 height 26
click div "Brand"
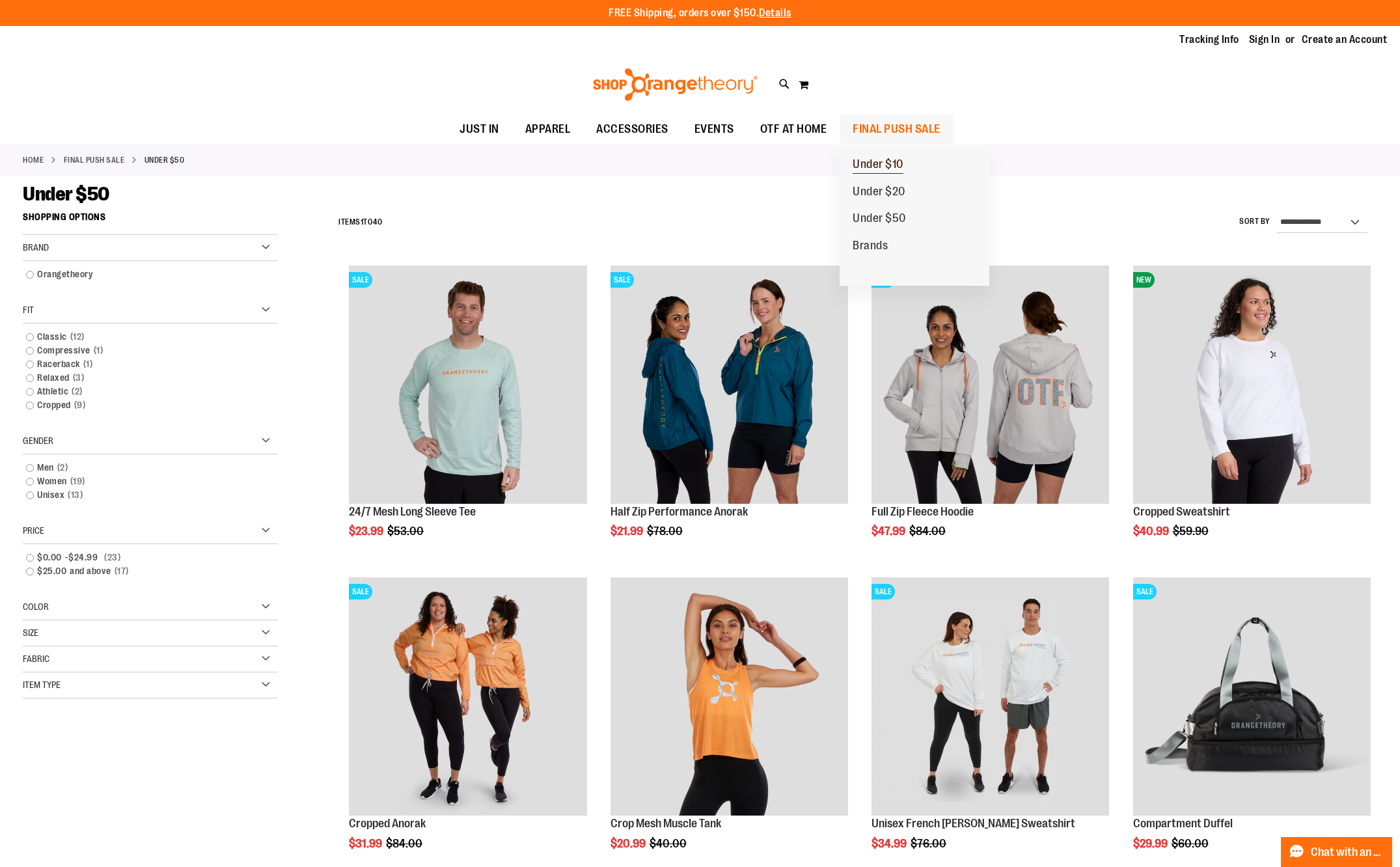
click span "Under $10"
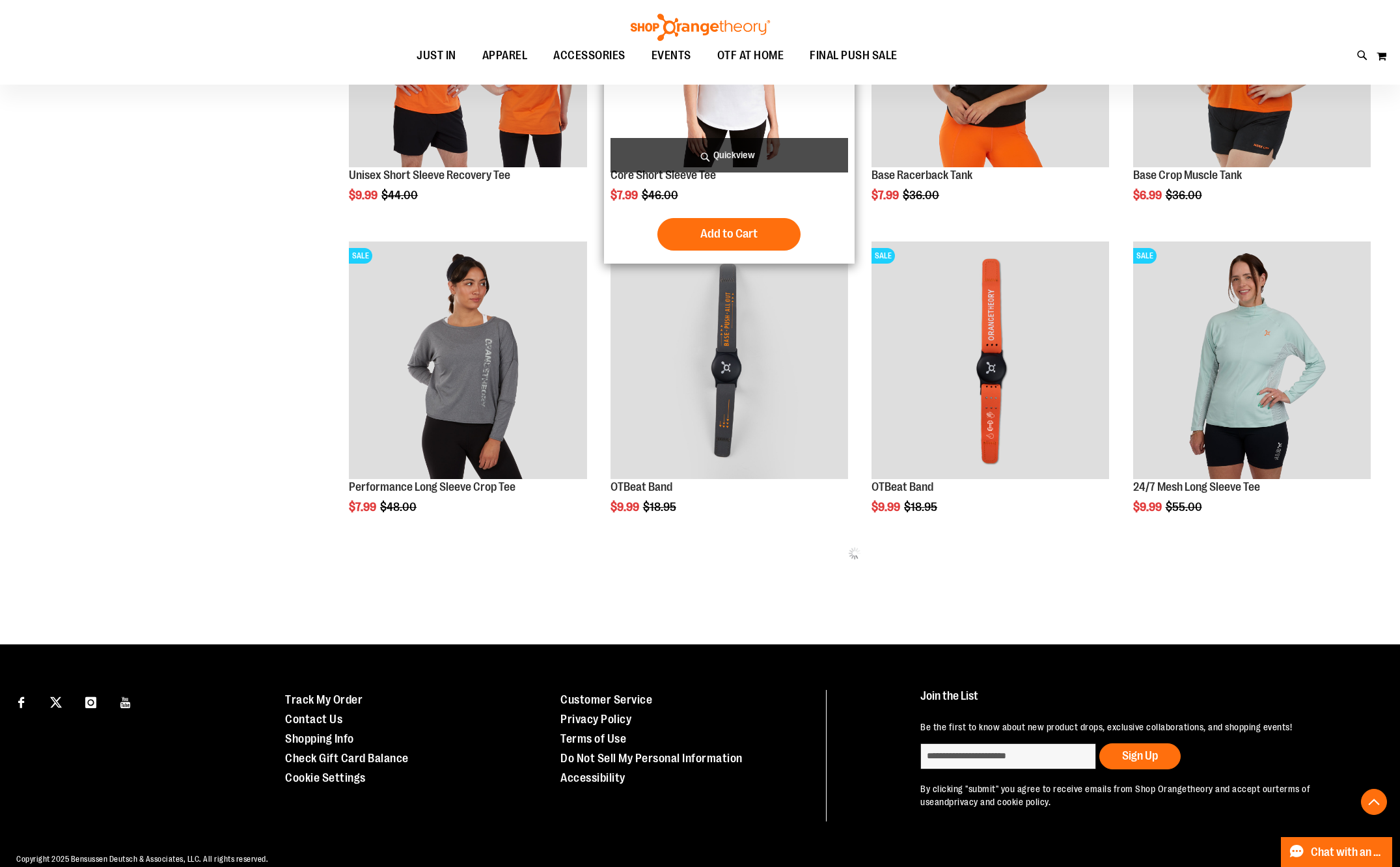
scroll to position [668, 0]
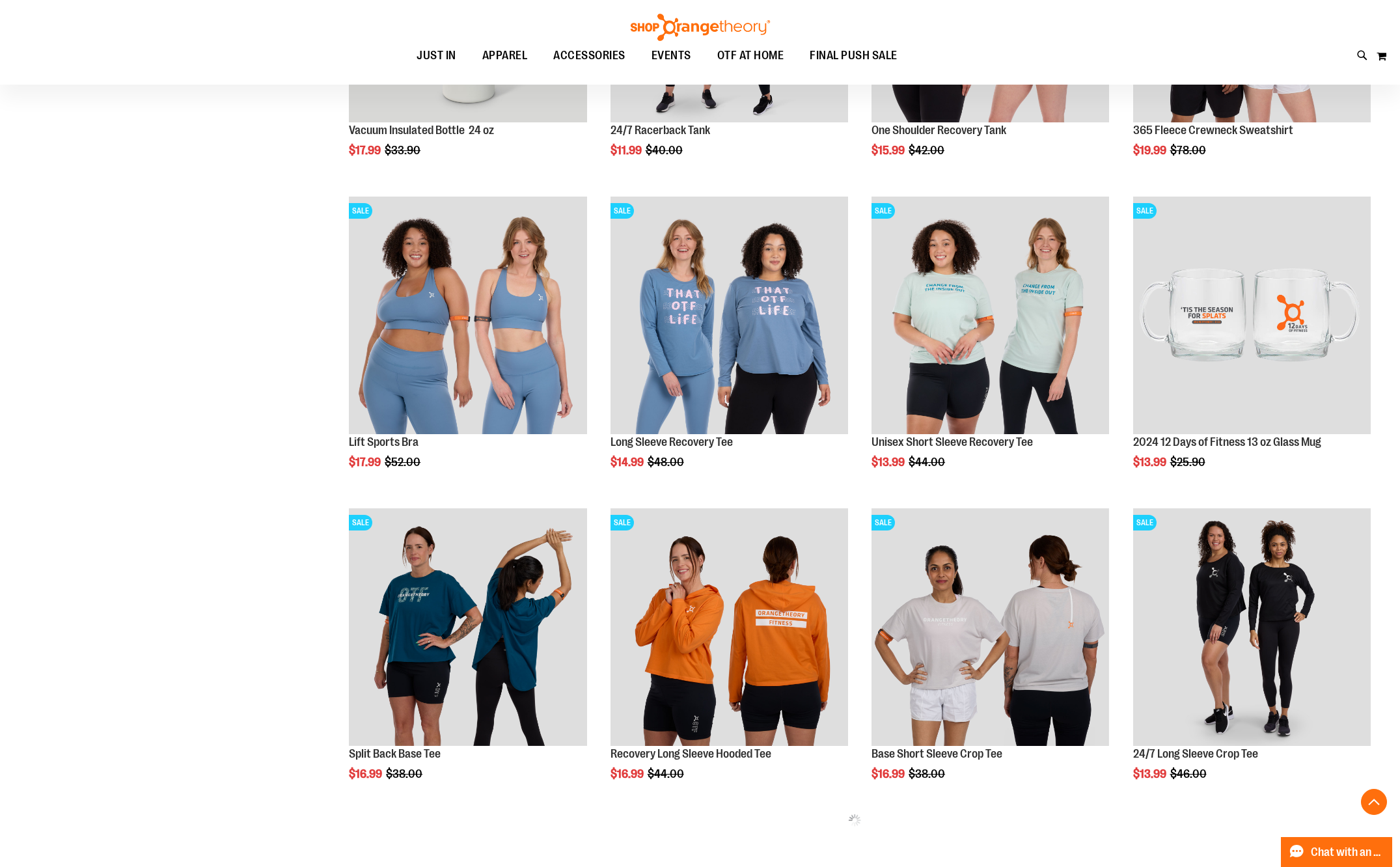
scroll to position [342, 0]
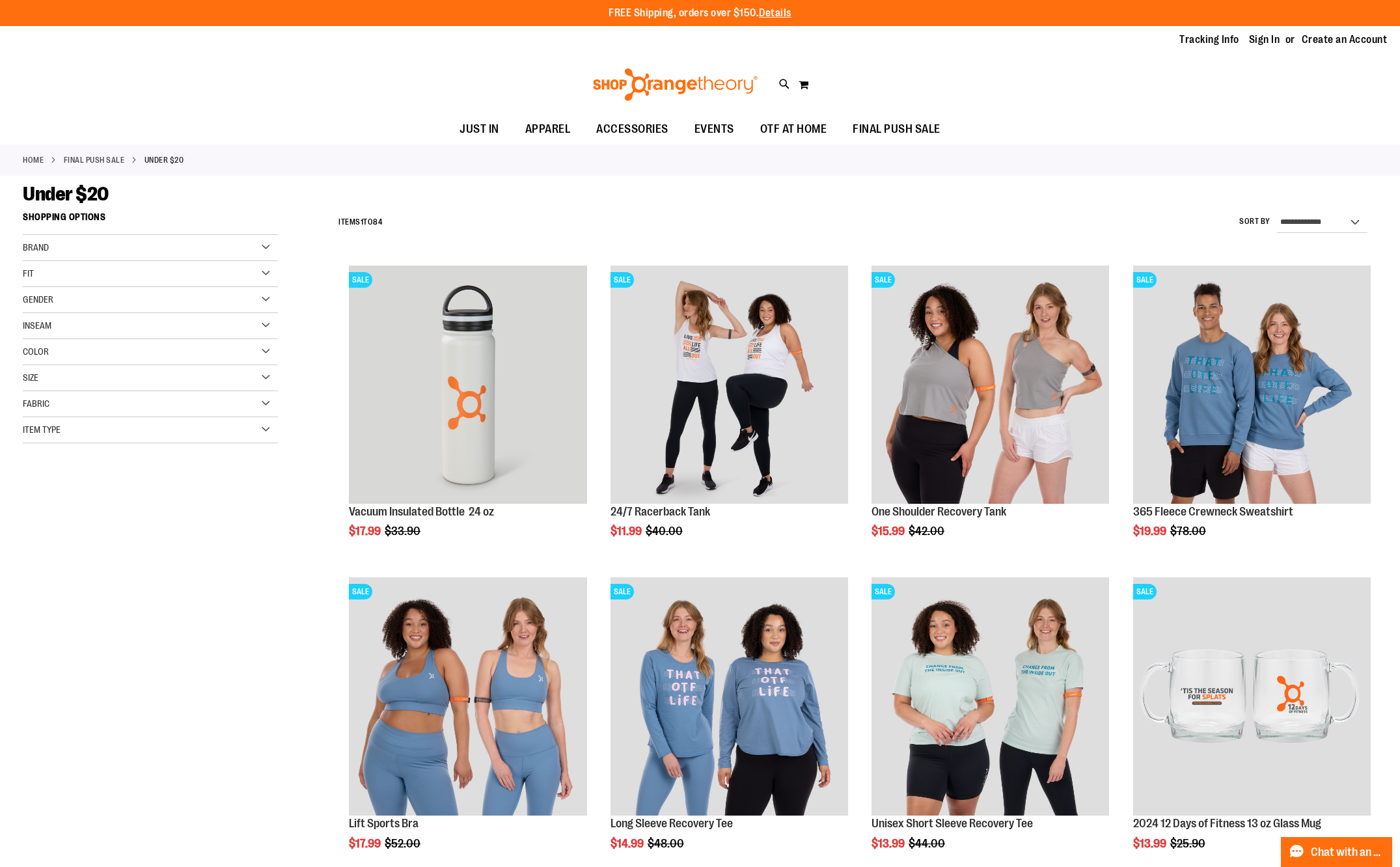
click at [22, 161] on div "Home FINAL PUSH SALE Under $20" at bounding box center [700, 160] width 1400 height 32
click at [28, 161] on link "Home" at bounding box center [33, 160] width 21 height 11
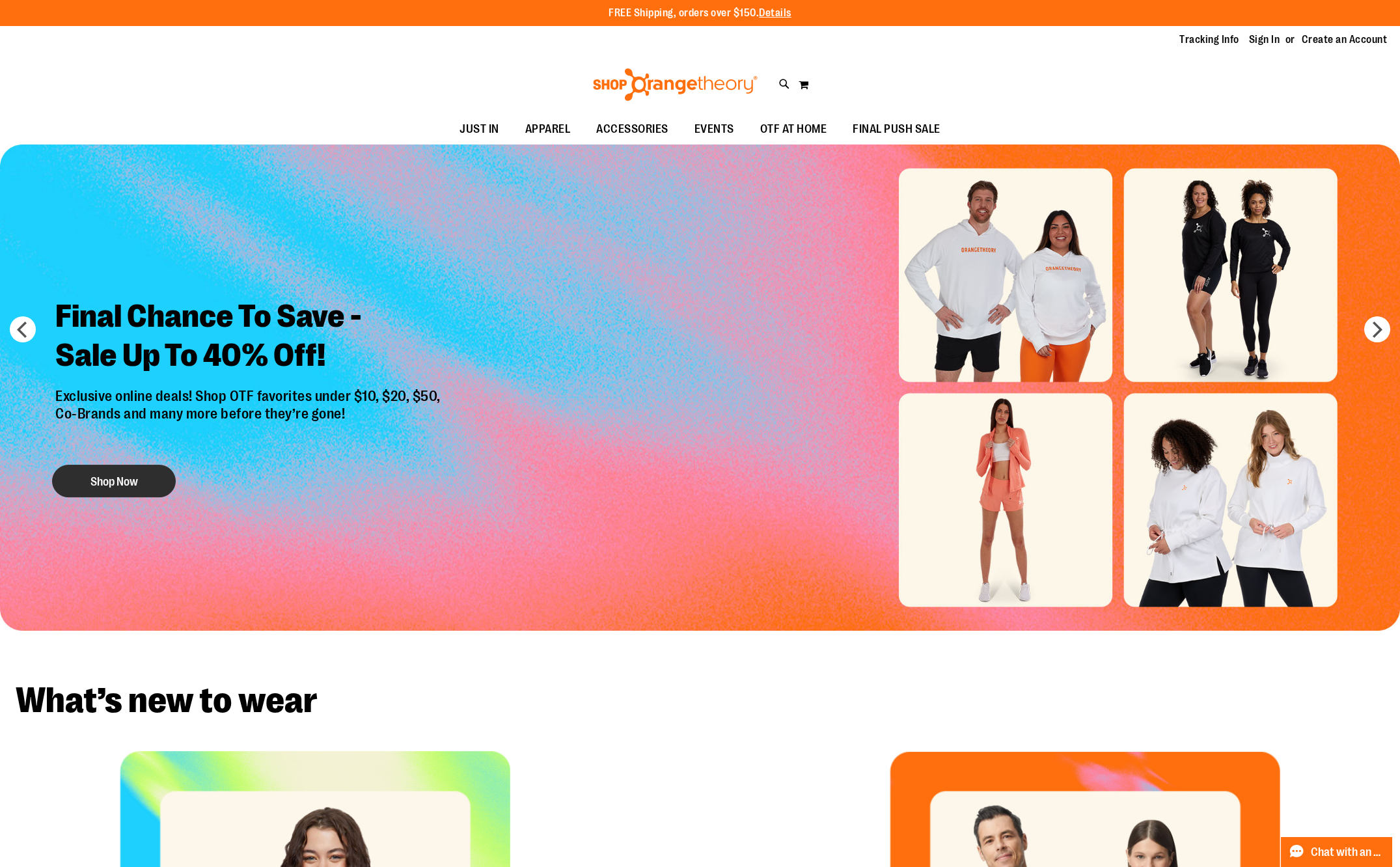
click at [143, 470] on button "Shop Now" at bounding box center [114, 480] width 124 height 32
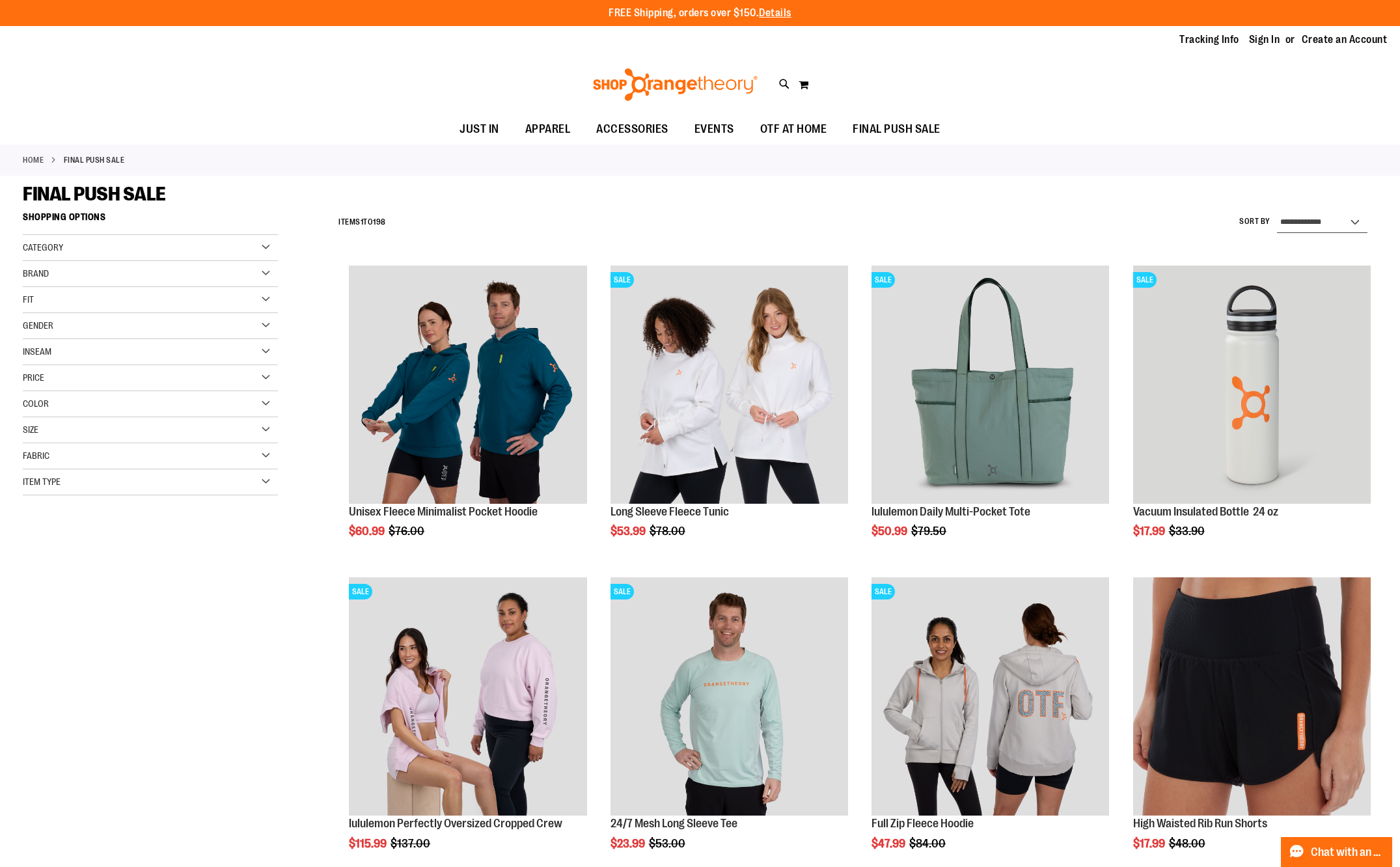
click at [1294, 216] on select "**********" at bounding box center [1322, 222] width 90 height 21
click at [1142, 214] on div "**********" at bounding box center [855, 222] width 1045 height 34
click at [251, 475] on div "Item Type" at bounding box center [150, 483] width 255 height 26
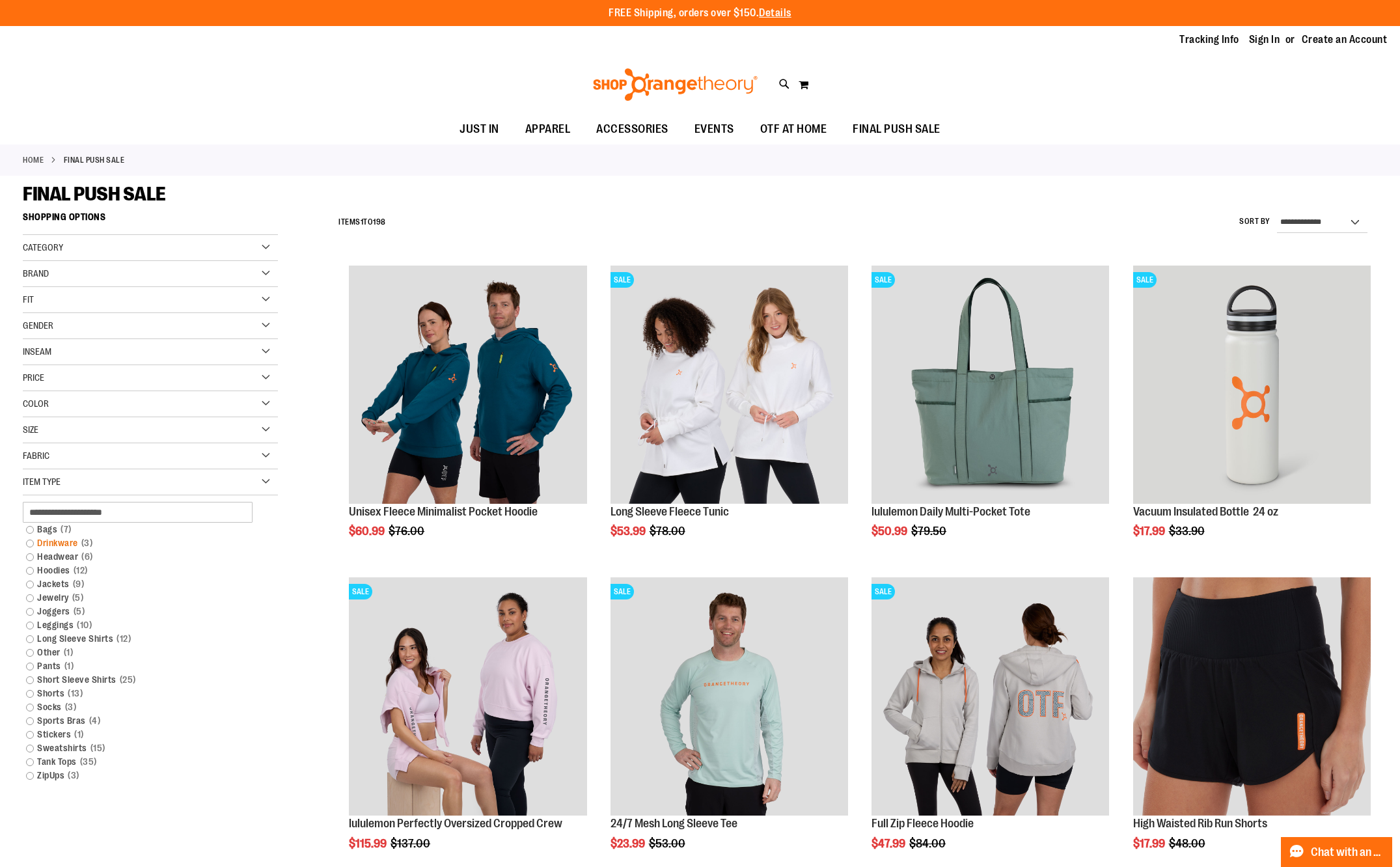
click at [31, 544] on link "Drinkware 3 items" at bounding box center [142, 543] width 245 height 14
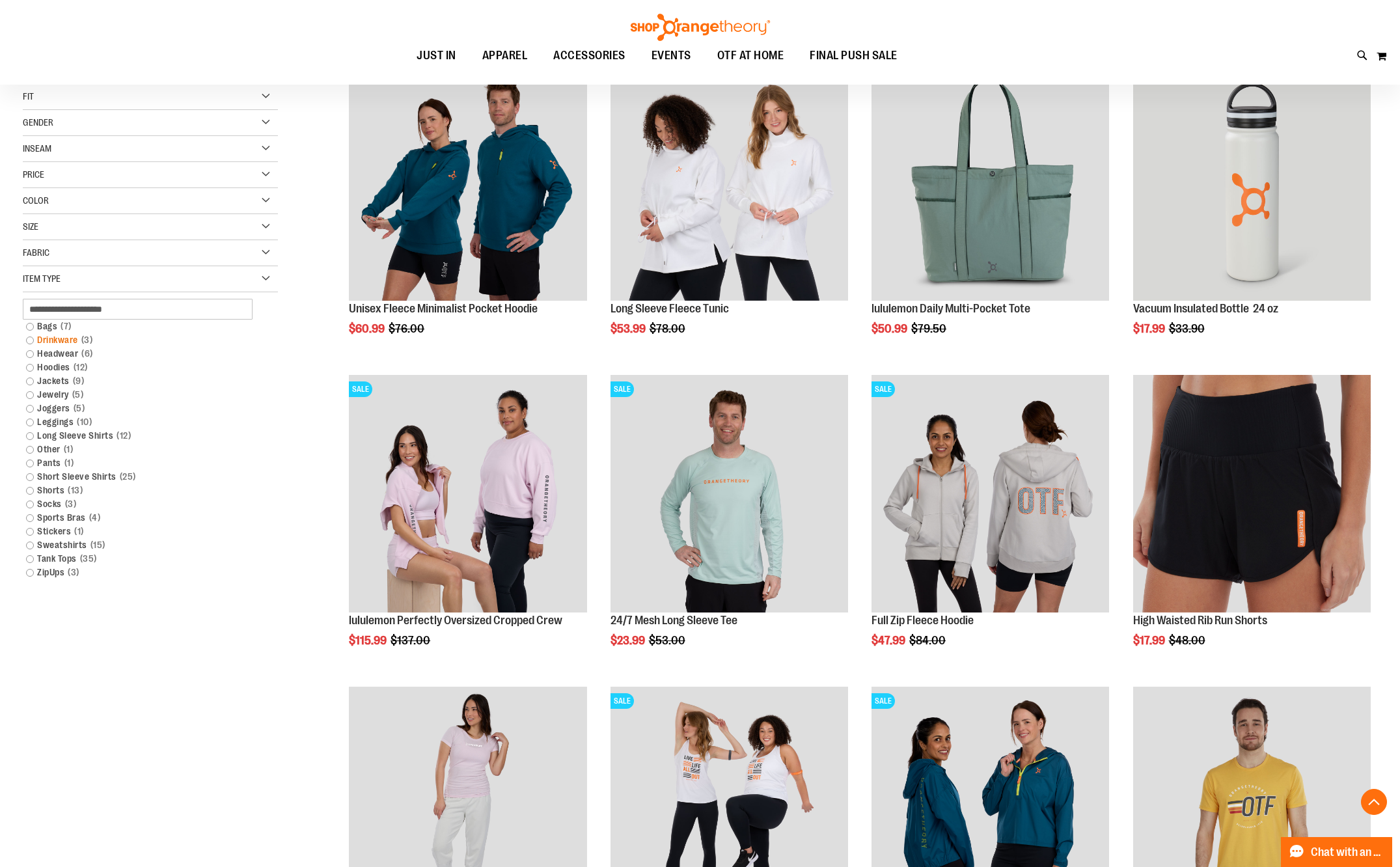
scroll to position [205, 0]
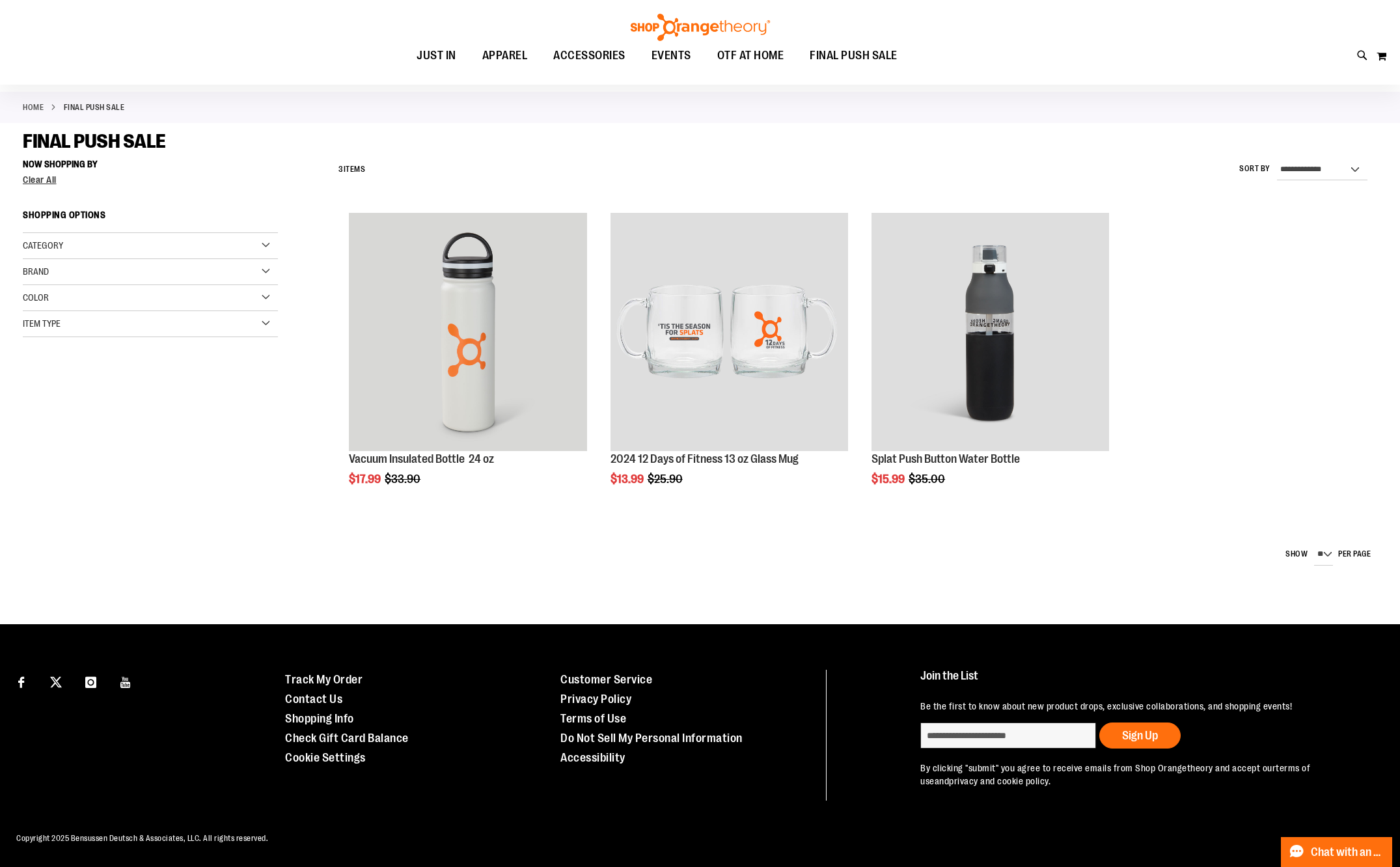
scroll to position [147, 0]
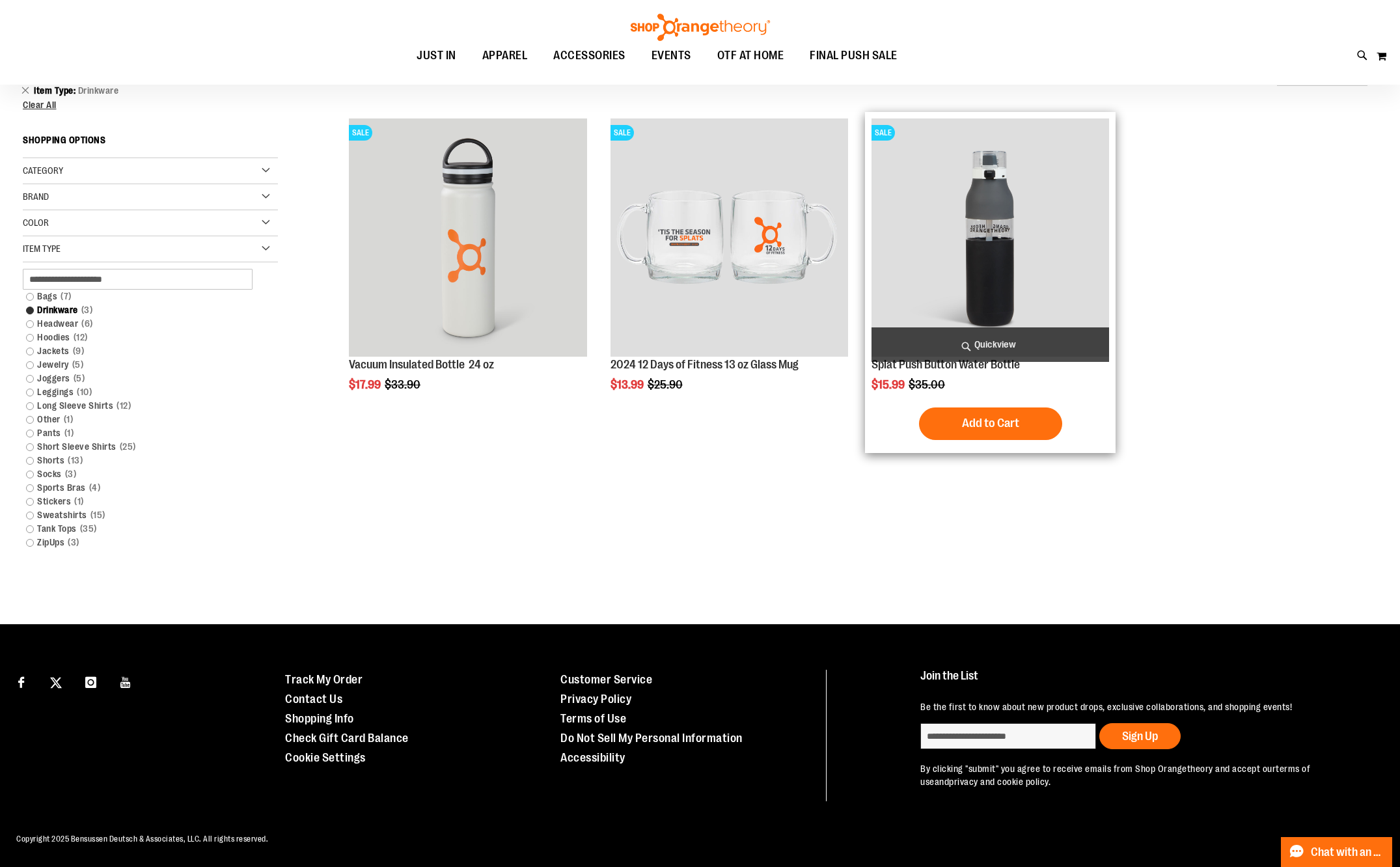
click at [964, 273] on img "product" at bounding box center [990, 237] width 238 height 238
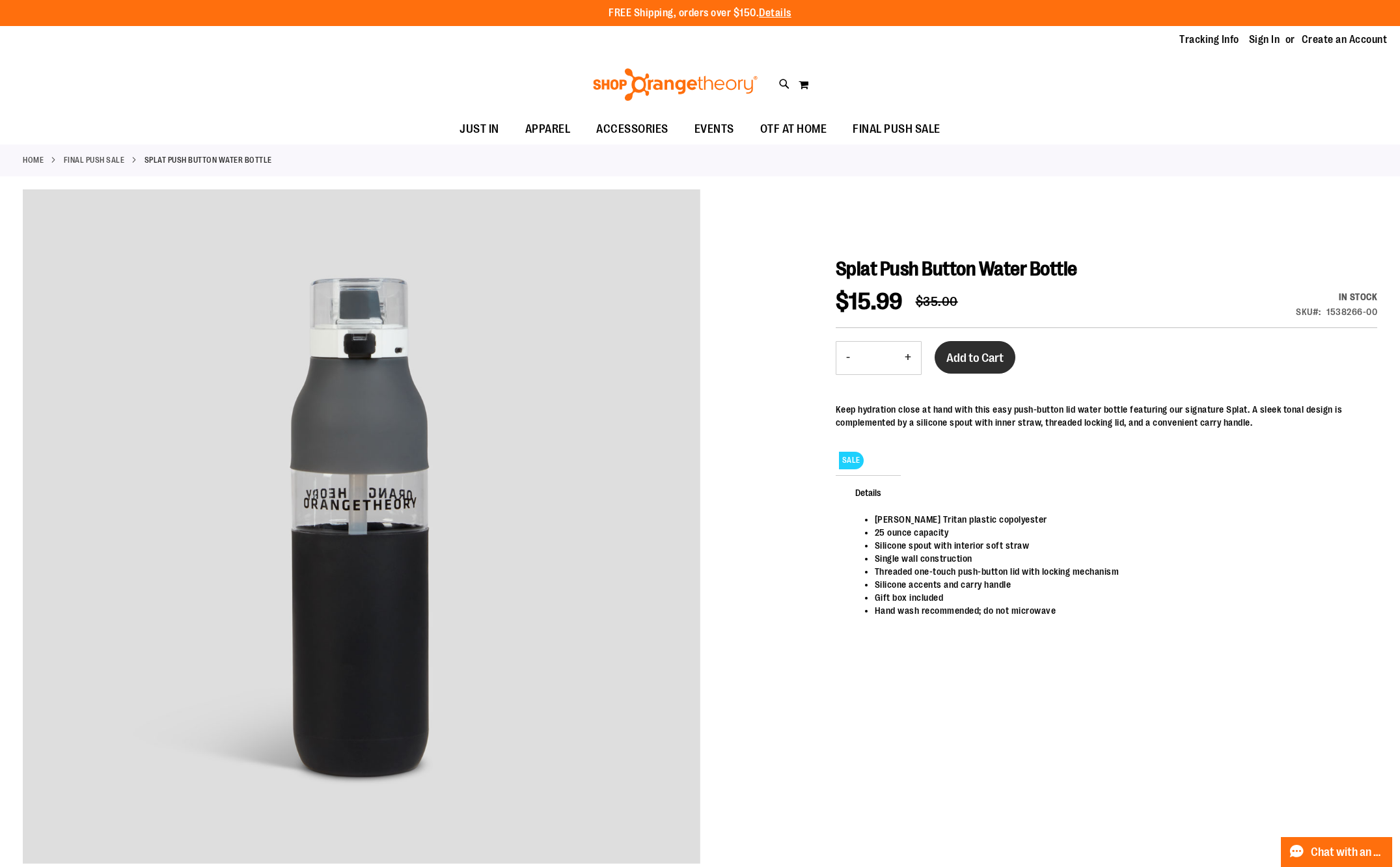
click at [985, 368] on button "Add to Cart" at bounding box center [975, 357] width 81 height 32
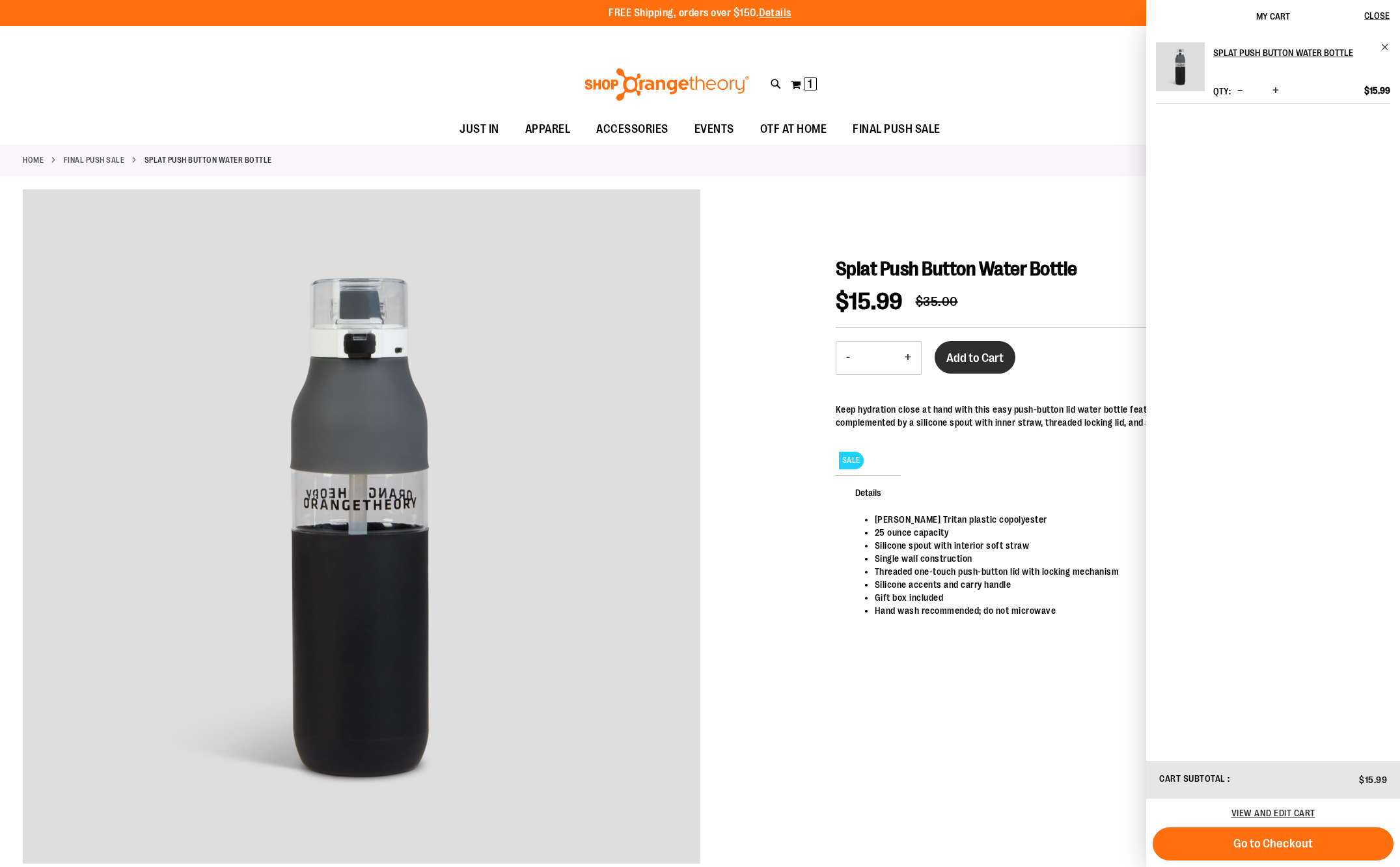
click at [992, 353] on span "Add to Cart" at bounding box center [975, 358] width 57 height 14
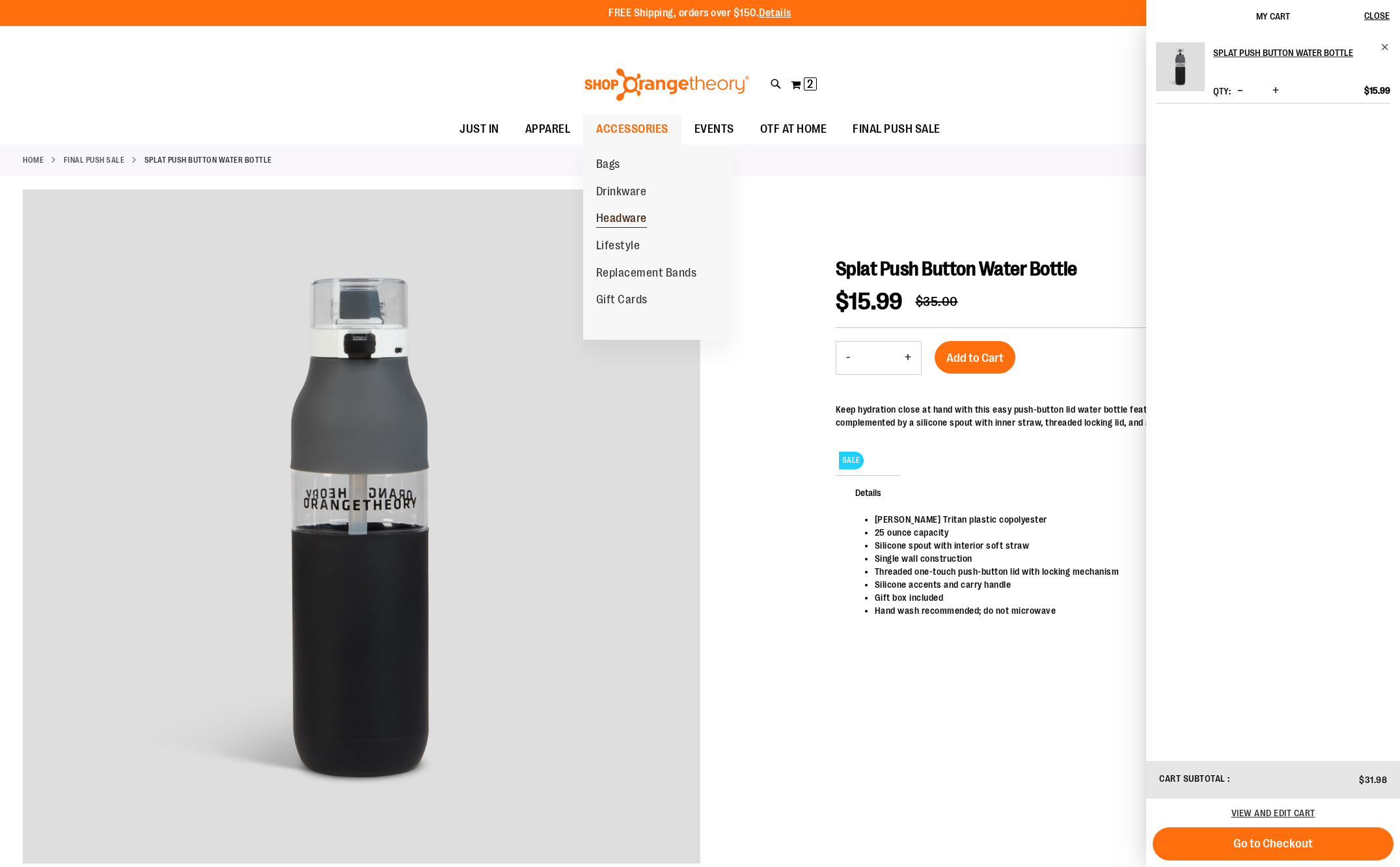
click at [646, 215] on span "Headware" at bounding box center [621, 219] width 51 height 16
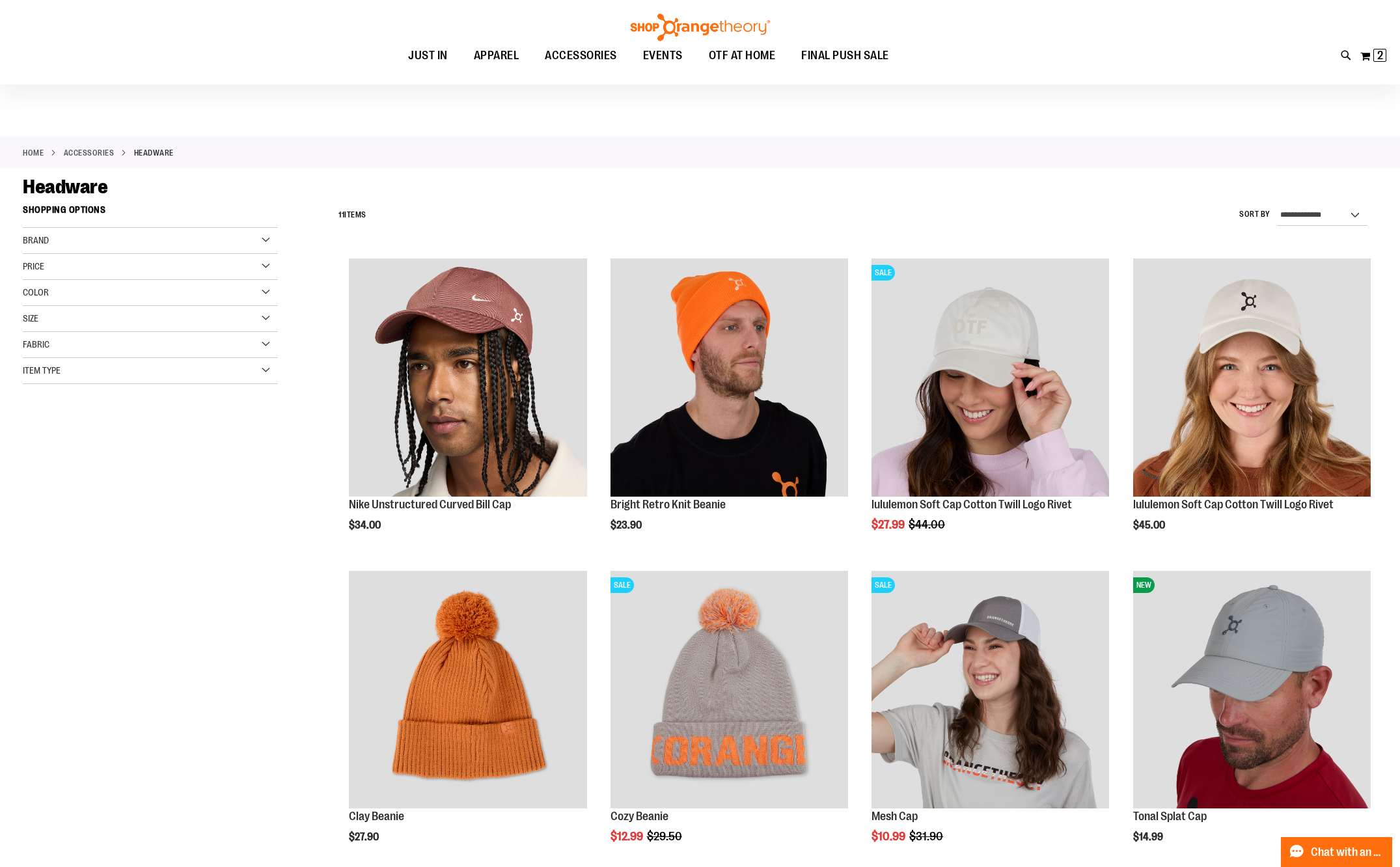
scroll to position [4, 0]
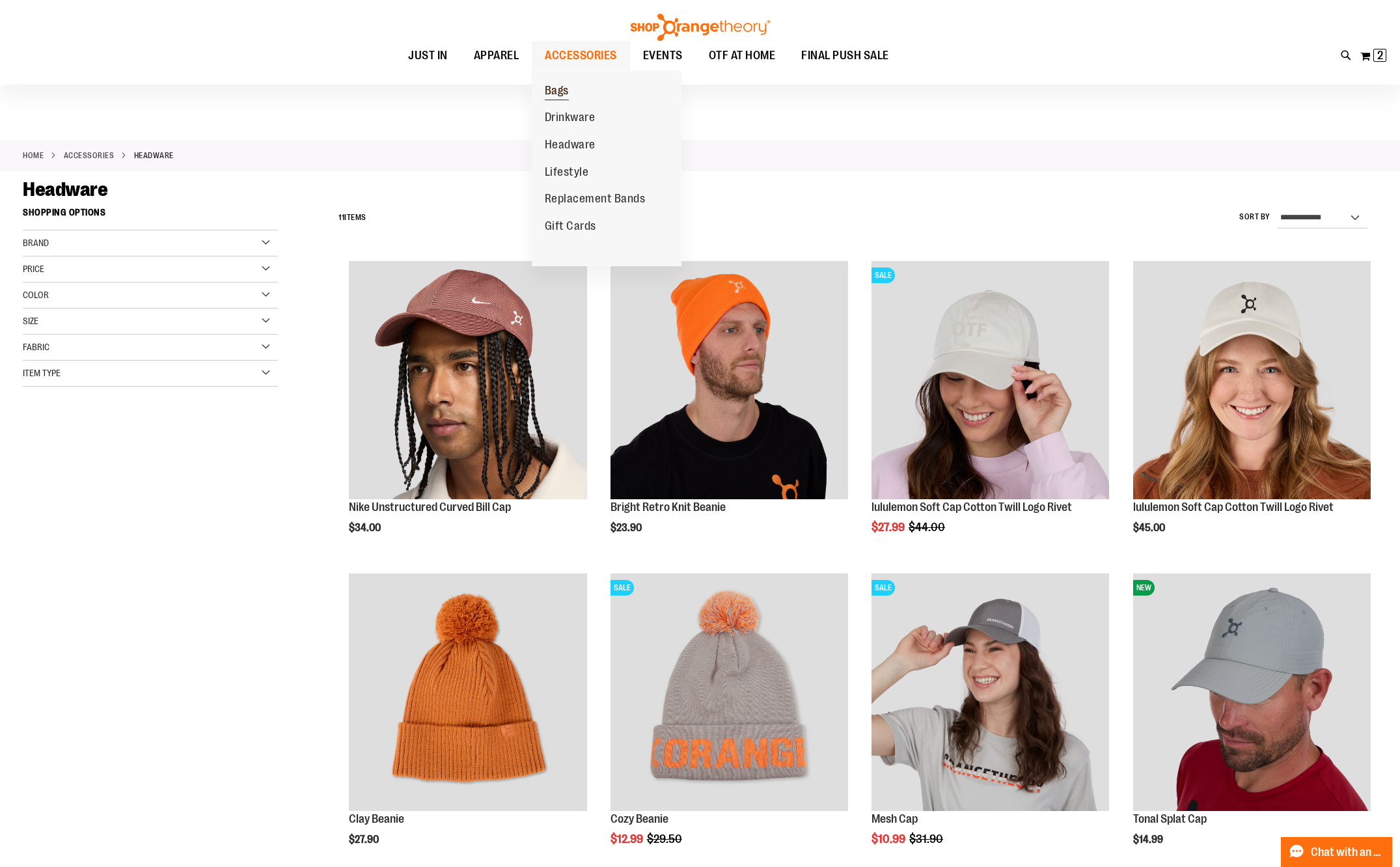
click at [565, 95] on span "Bags" at bounding box center [557, 92] width 24 height 16
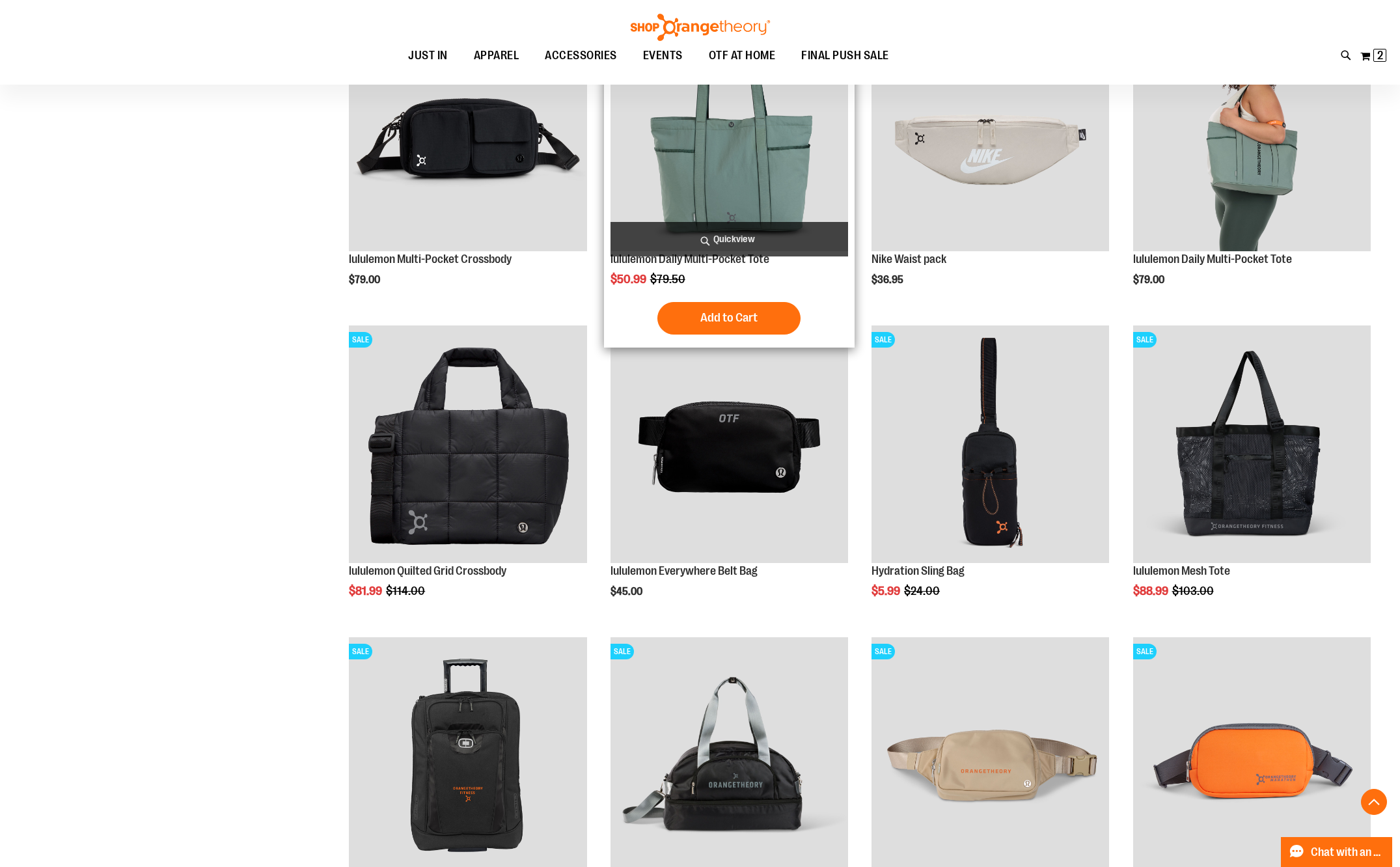
scroll to position [511, 0]
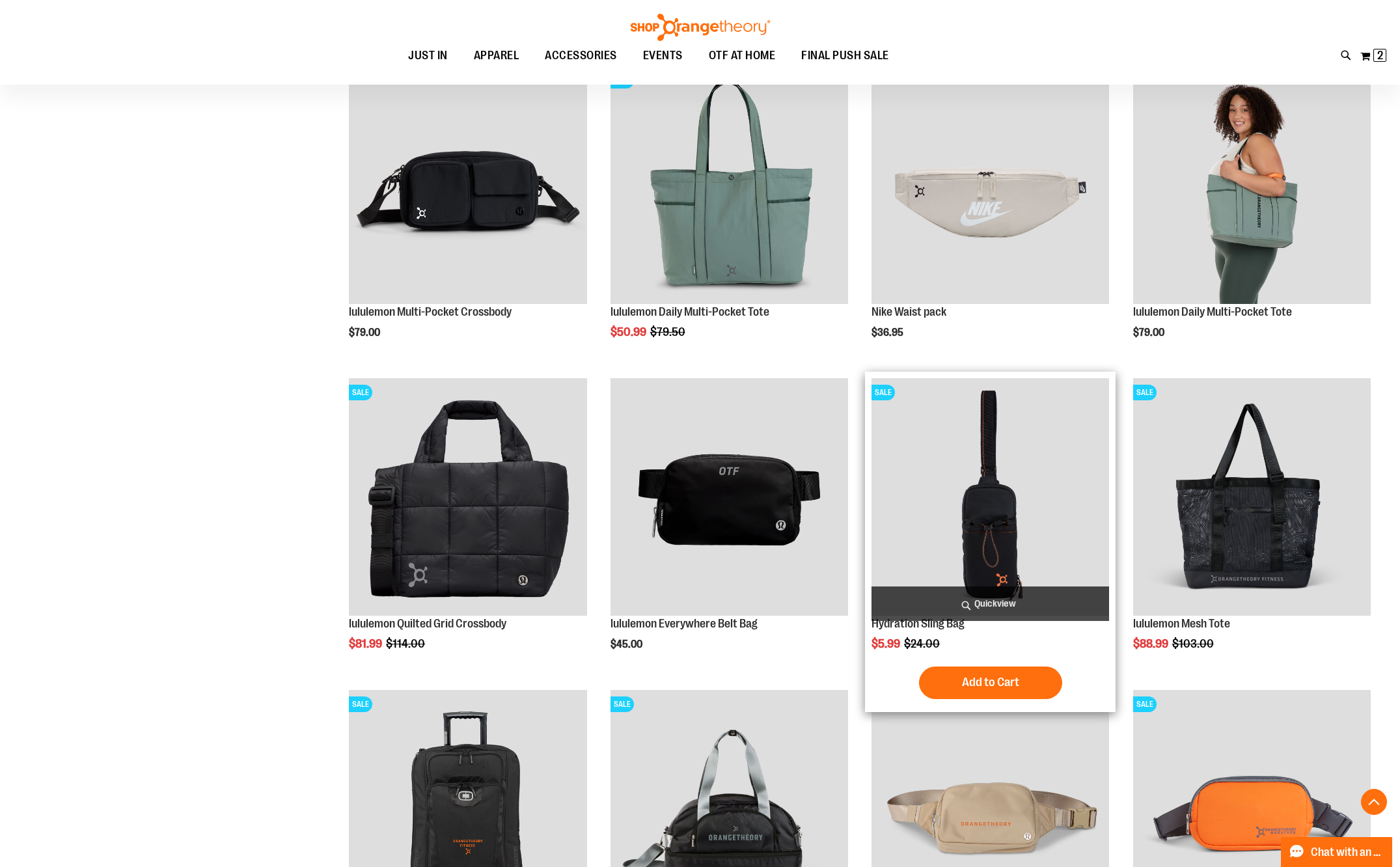
click at [1007, 495] on img "product" at bounding box center [990, 497] width 238 height 238
click at [1011, 488] on img "product" at bounding box center [990, 497] width 238 height 238
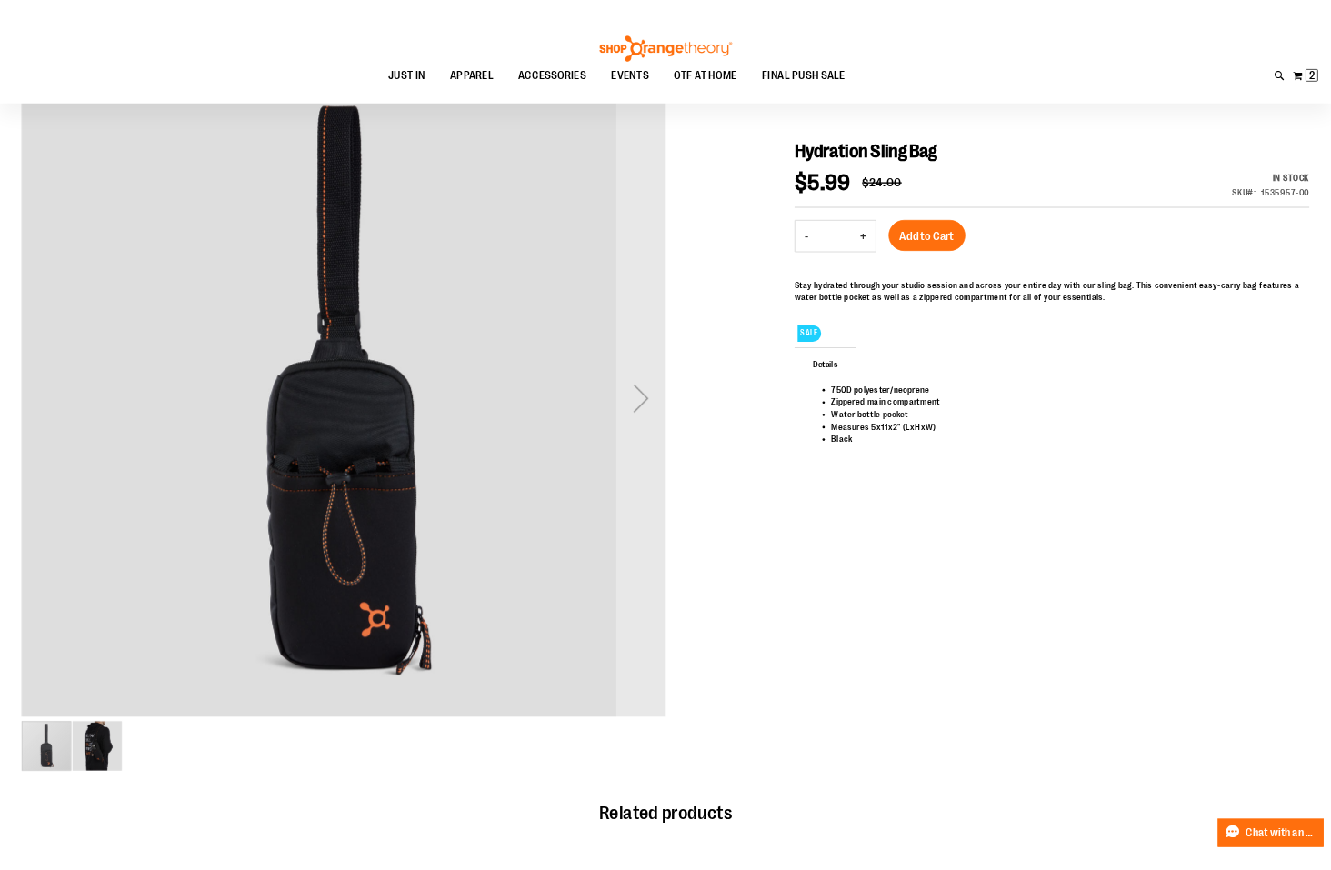
scroll to position [181, 0]
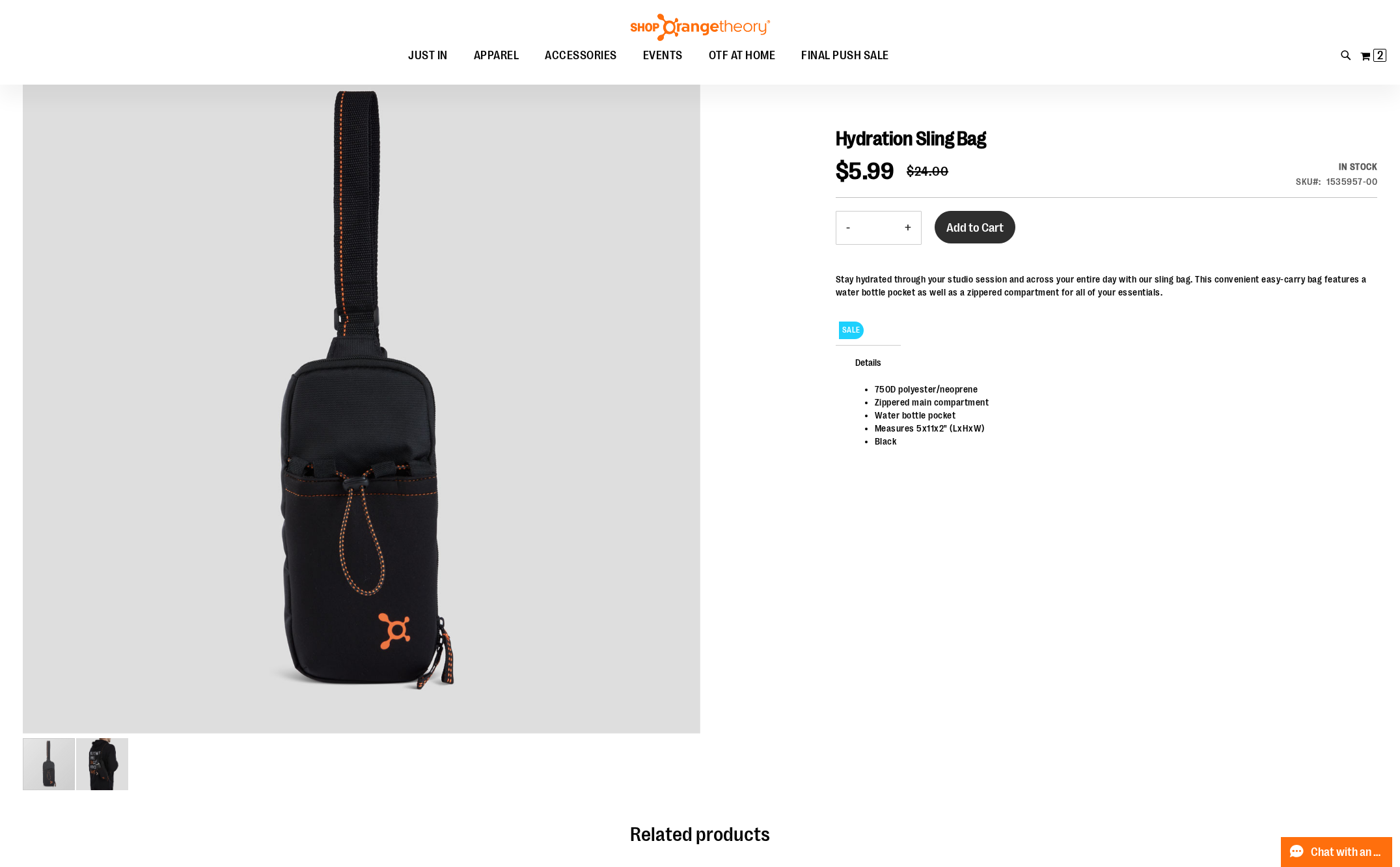
click at [998, 226] on span "Add to Cart" at bounding box center [975, 228] width 57 height 14
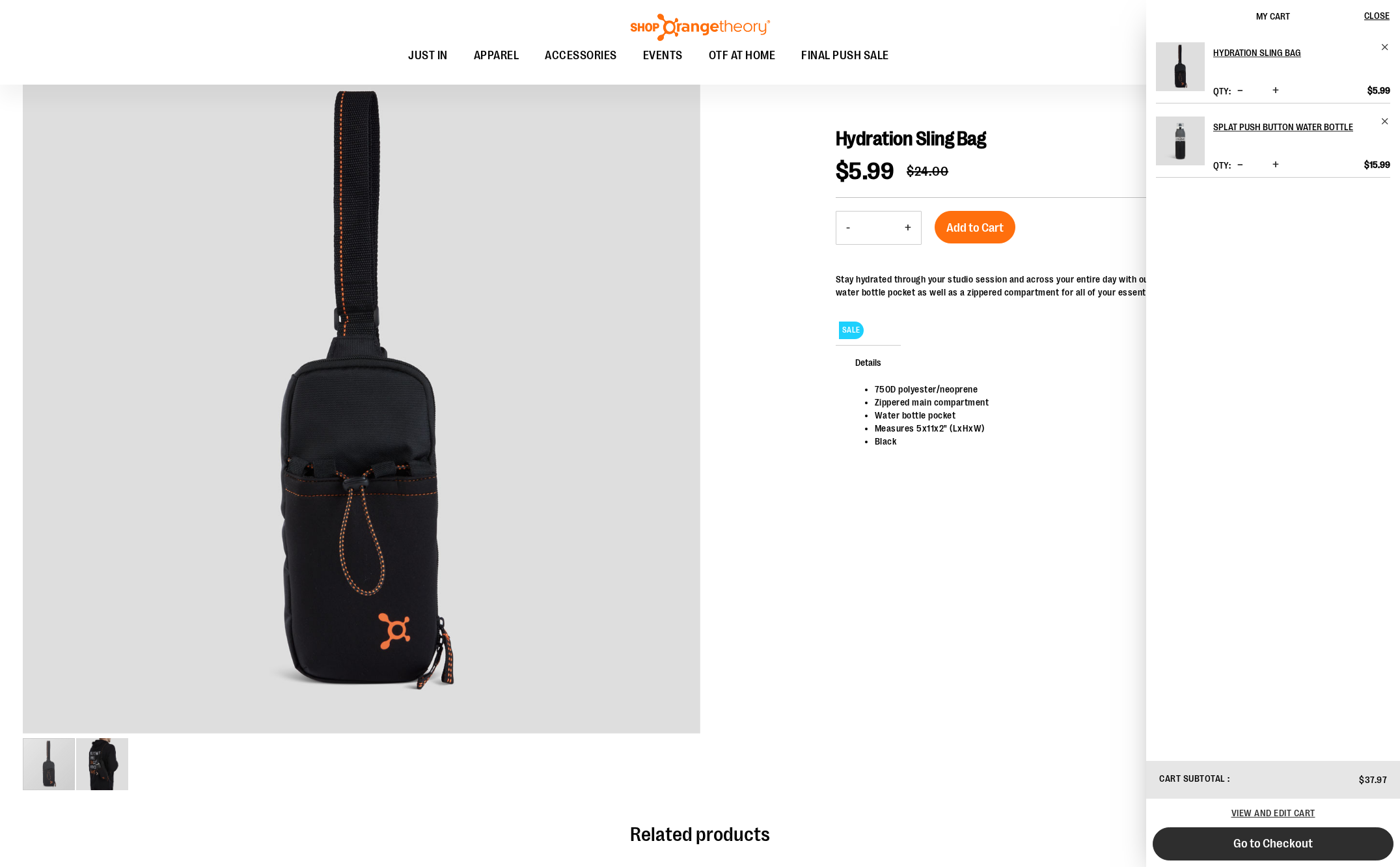
click at [1278, 852] on button "Go to Checkout" at bounding box center [1273, 844] width 240 height 33
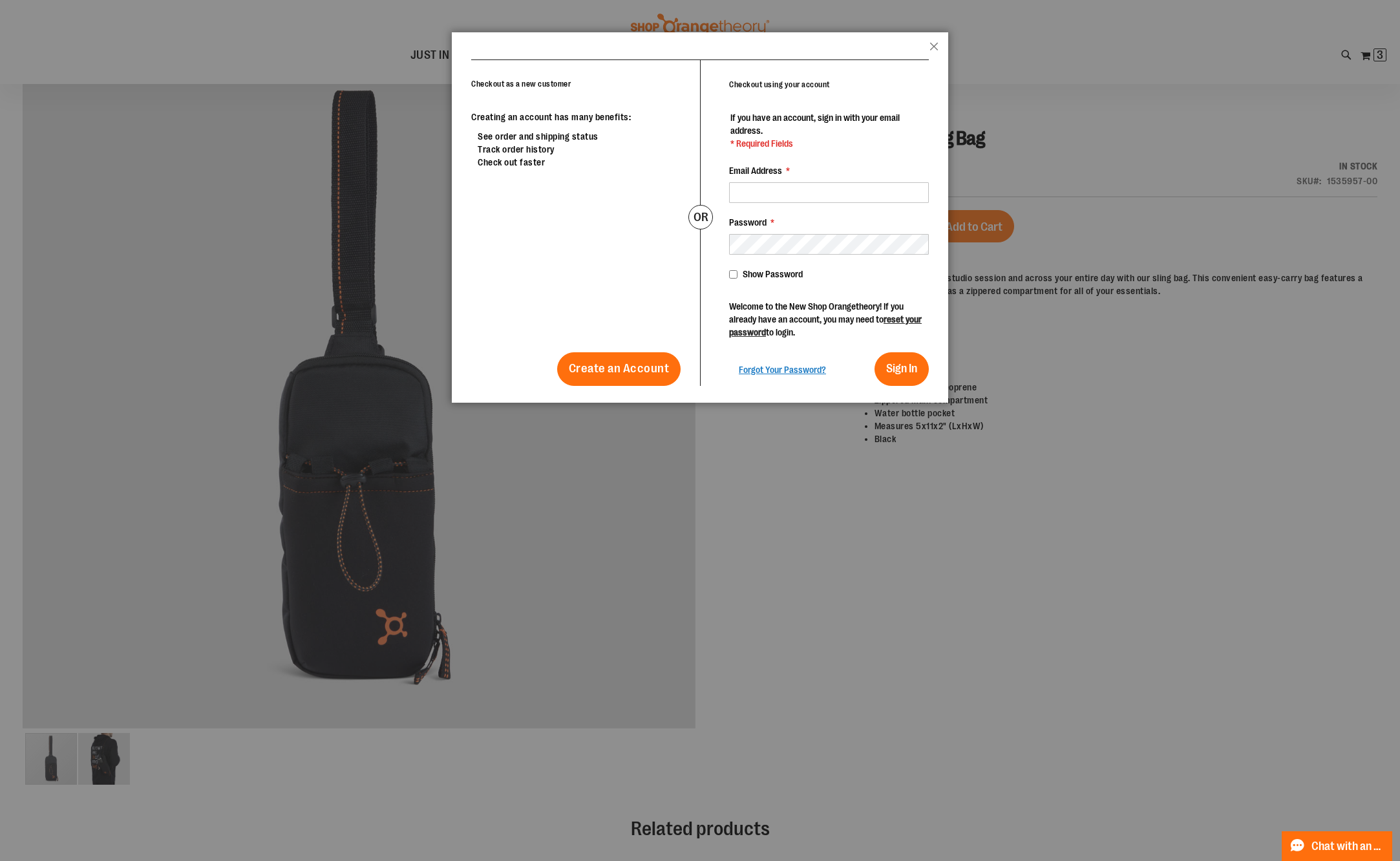
click at [920, 521] on div at bounding box center [700, 430] width 1400 height 861
